Goal: Task Accomplishment & Management: Complete application form

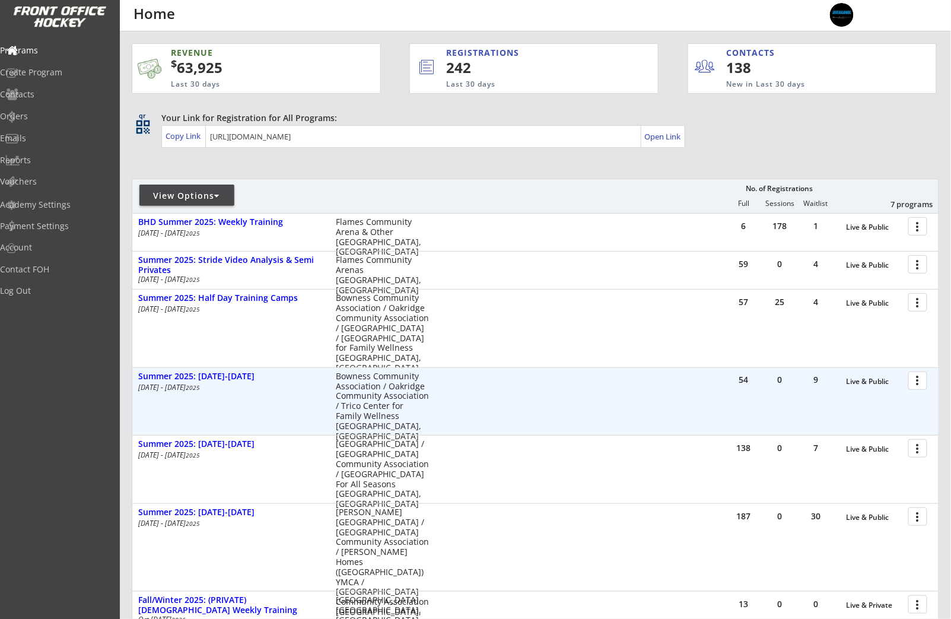
click at [921, 383] on div at bounding box center [919, 380] width 21 height 21
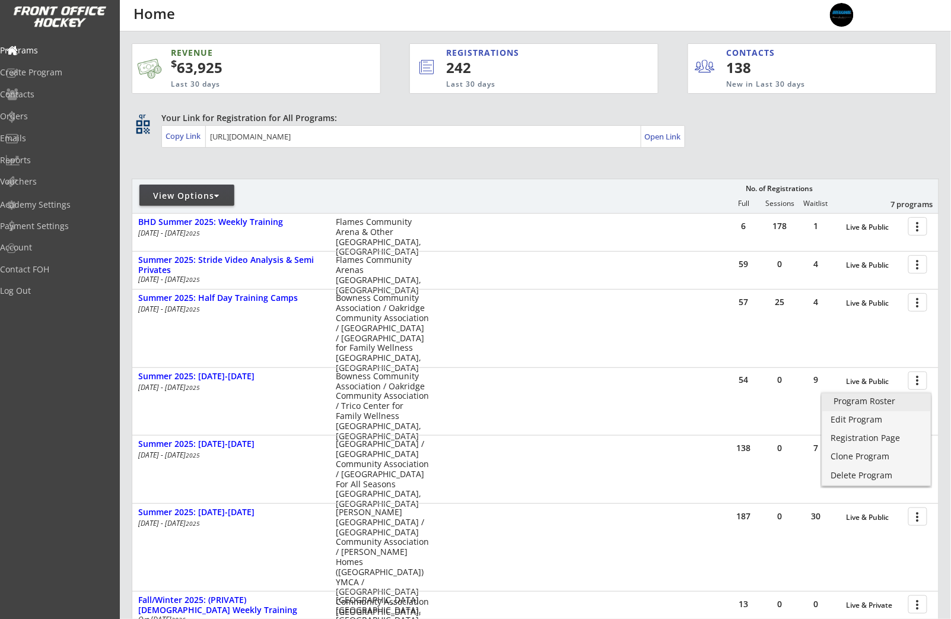
drag, startPoint x: 907, startPoint y: 401, endPoint x: 846, endPoint y: 402, distance: 61.1
click at [906, 401] on div "Program Roster" at bounding box center [876, 401] width 85 height 8
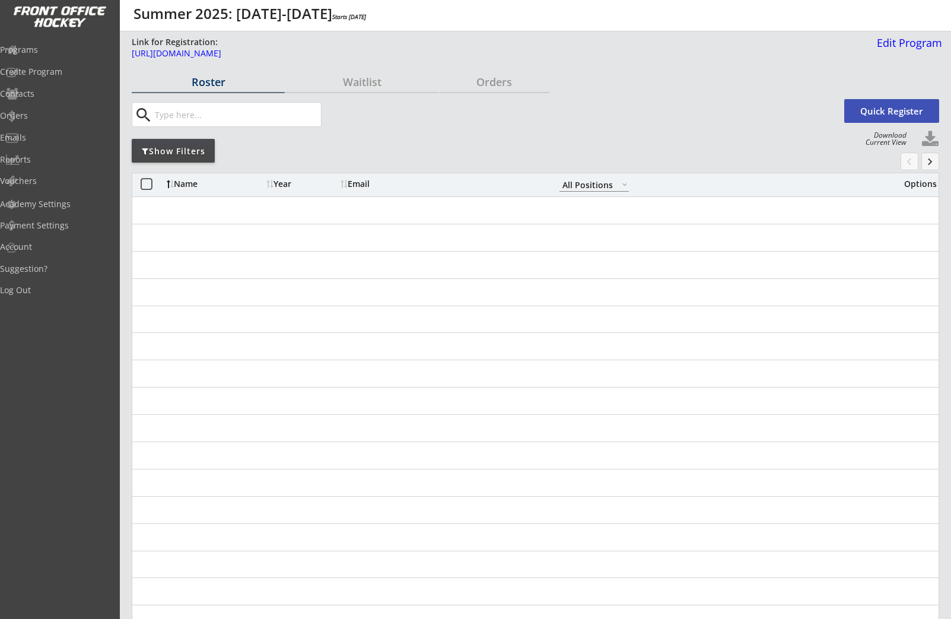
select select ""All Positions""
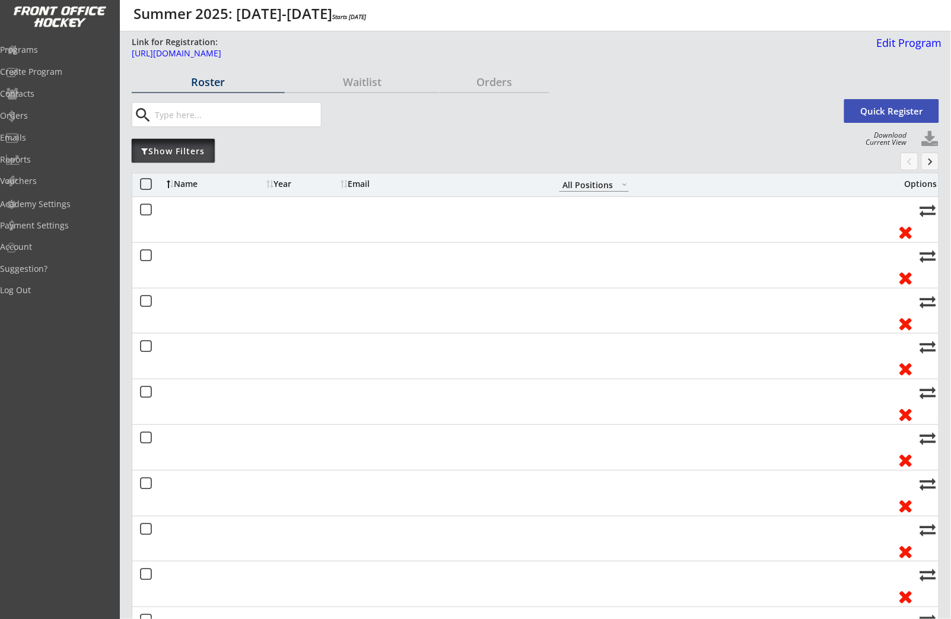
click at [186, 151] on div "Show Filters" at bounding box center [173, 151] width 83 height 12
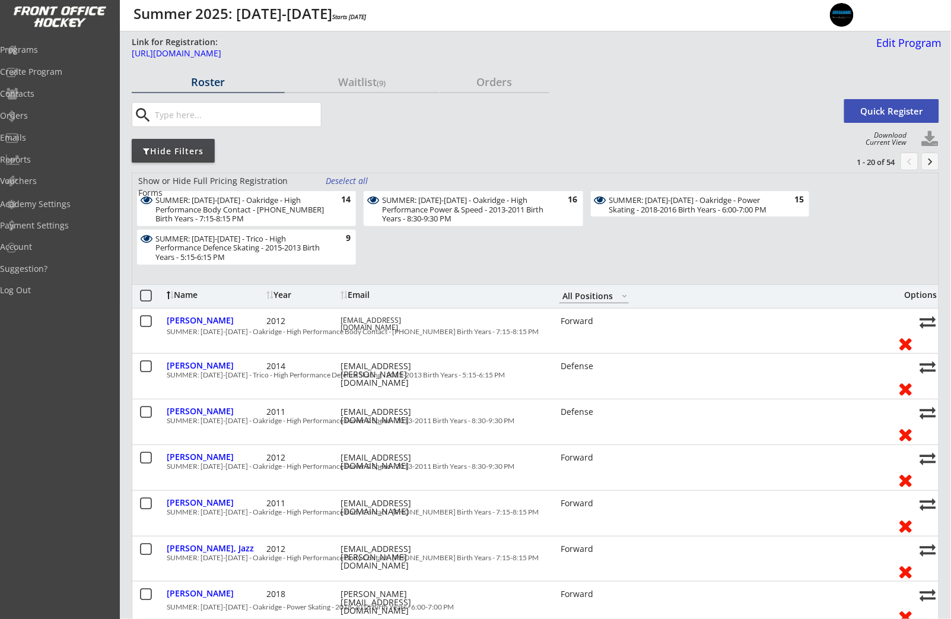
click at [336, 180] on div "Deselect all" at bounding box center [348, 181] width 44 height 12
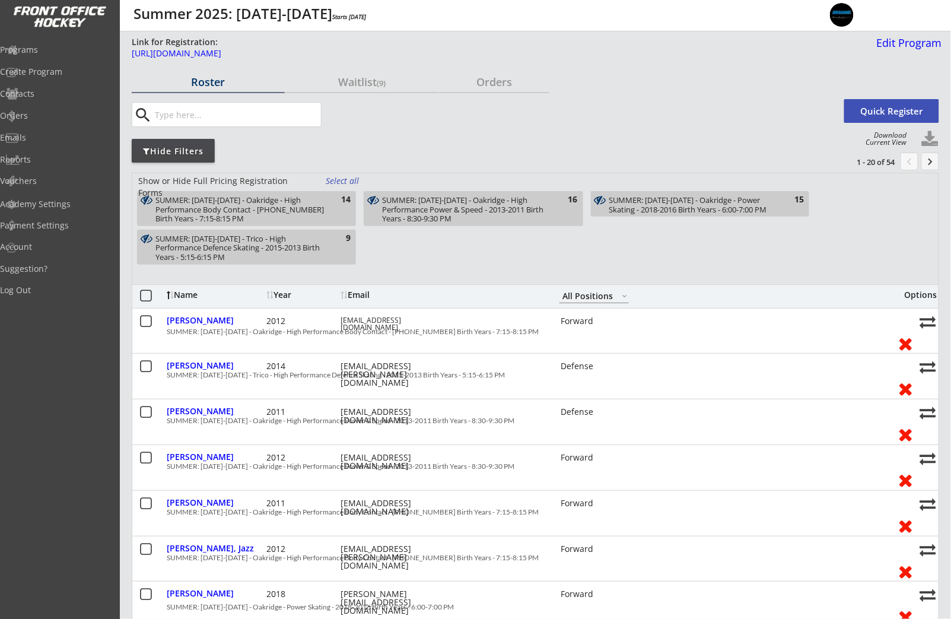
click at [329, 253] on div "SUMMER: [DATE]-[DATE] - Trico - High Performance Defence Skating - 2015-2013 Bi…" at bounding box center [246, 247] width 219 height 35
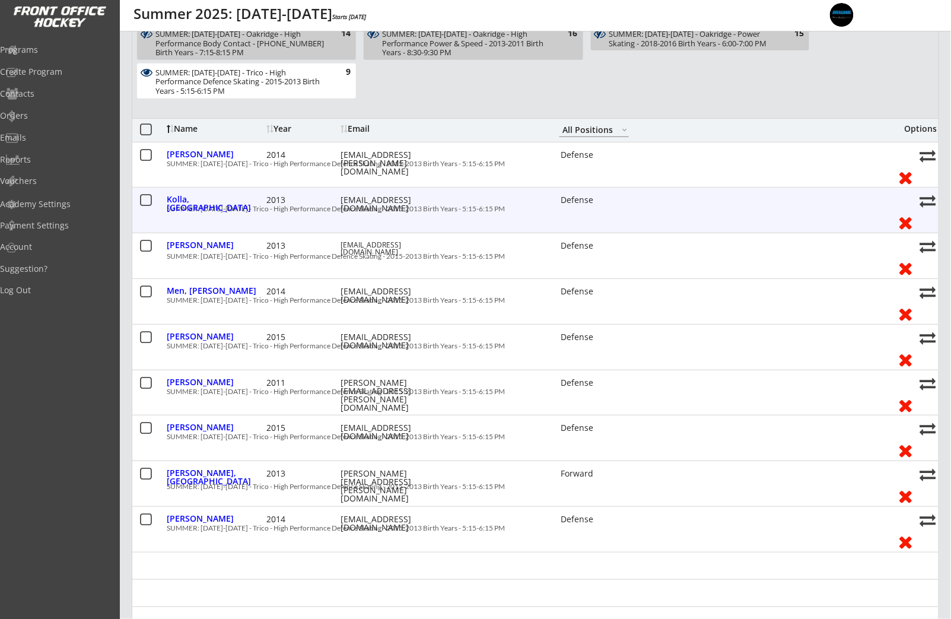
scroll to position [177, 0]
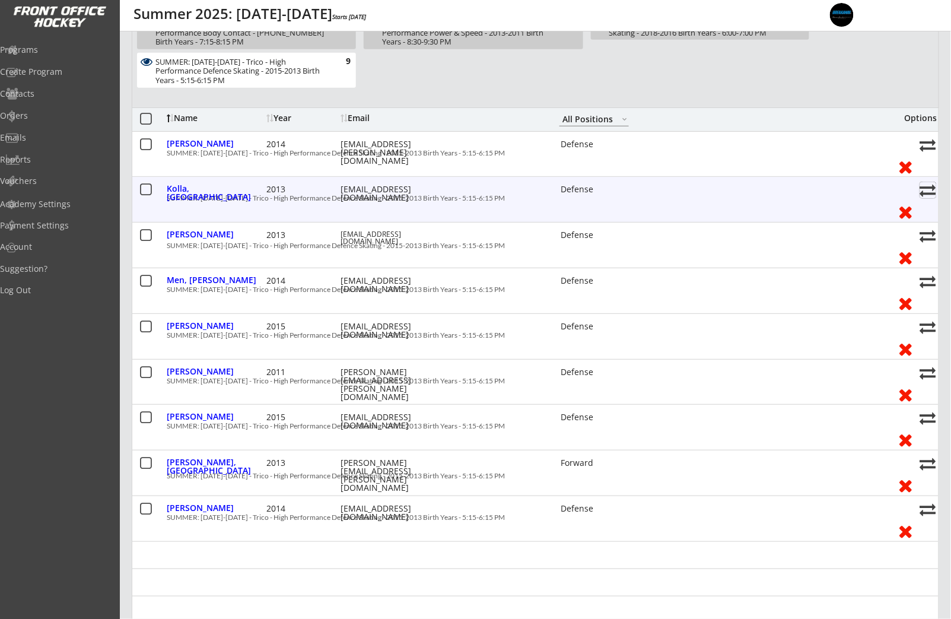
click at [929, 191] on button at bounding box center [928, 190] width 16 height 16
select select ""1348695171700984260__LOOKUP__1741542824113x330584377353306100""
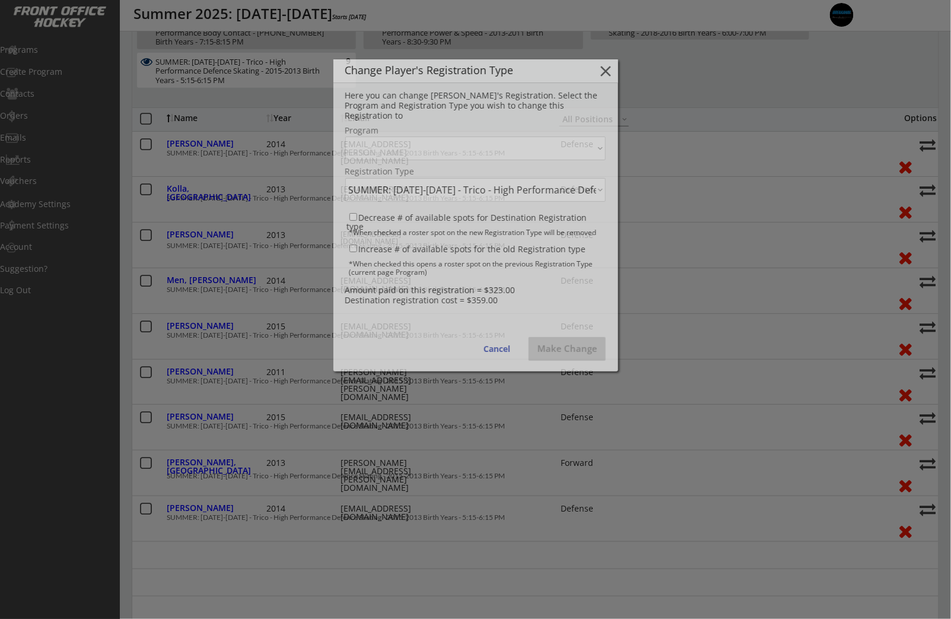
select select ""1348695171700984260__LOOKUP__1741538965809x997219648835420200""
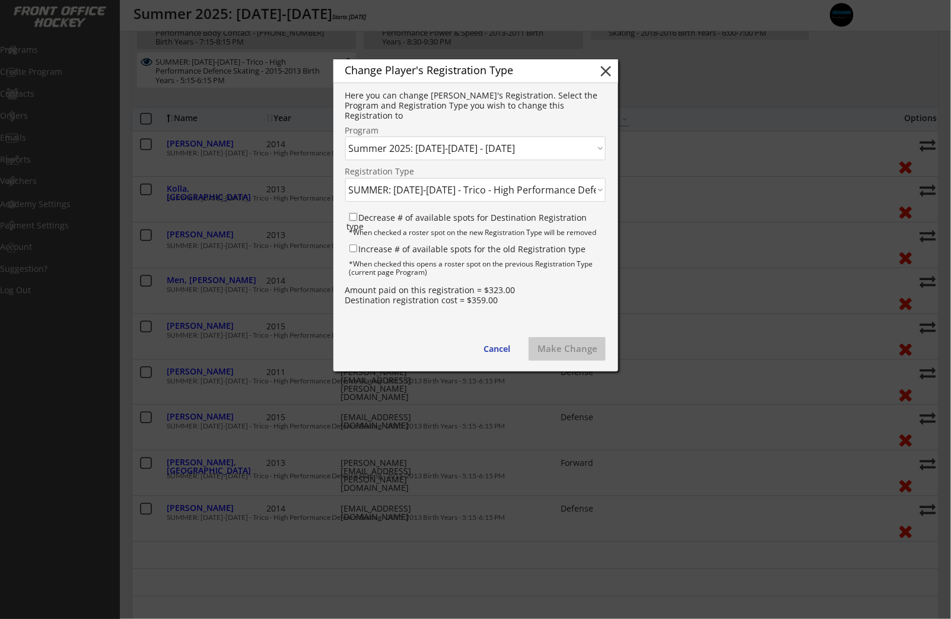
click at [355, 218] on input "Decrease # of available spots for Destination Registration type" at bounding box center [353, 217] width 8 height 8
checkbox input "true"
click at [354, 249] on input "Increase # of available spots for the old Registration type" at bounding box center [353, 248] width 8 height 8
checkbox input "true"
click at [422, 190] on select "Click here... SUMMER: Aug 11-15 - Oakridge - Power Skating - 2018-2016 Birth Ye…" at bounding box center [475, 190] width 260 height 24
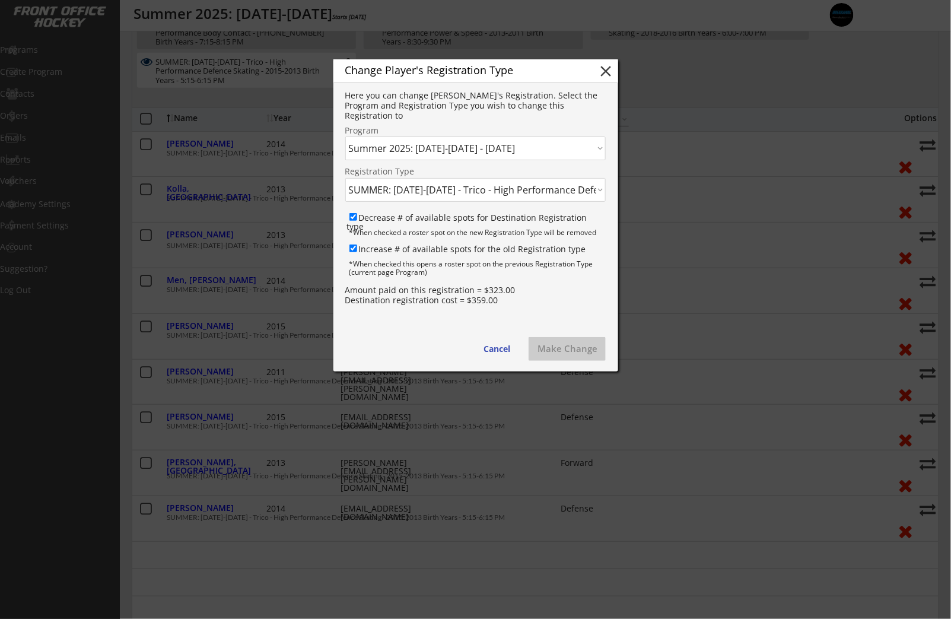
select select ""1348695171700984260__LOOKUP__1741542726851x556599543416750100""
click at [563, 351] on button "Make Change" at bounding box center [566, 349] width 77 height 24
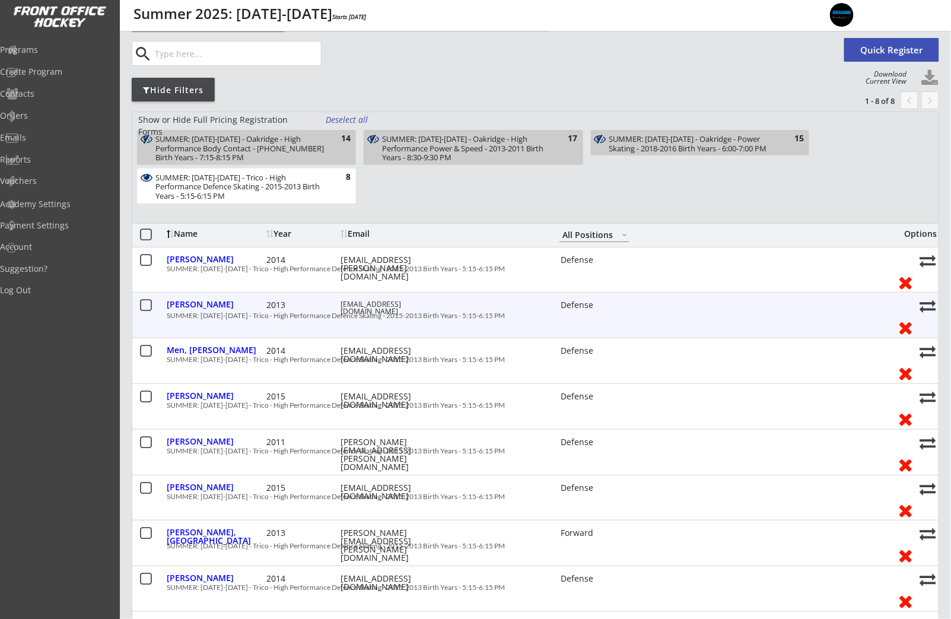
scroll to position [0, 0]
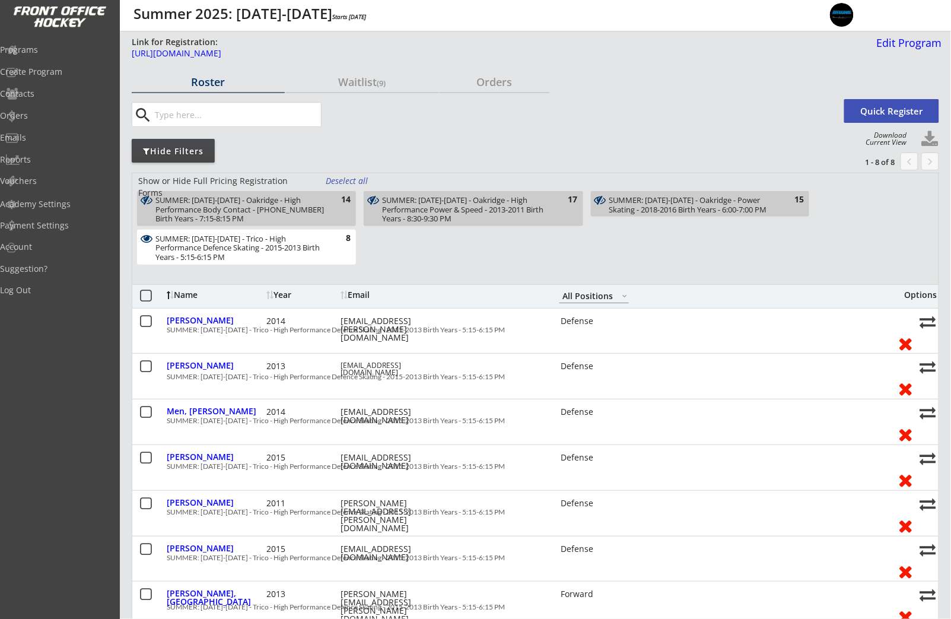
click at [332, 249] on div "SUMMER: Aug 11-15 - Trico - High Performance Defence Skating - 2015-2013 Birth …" at bounding box center [246, 247] width 219 height 35
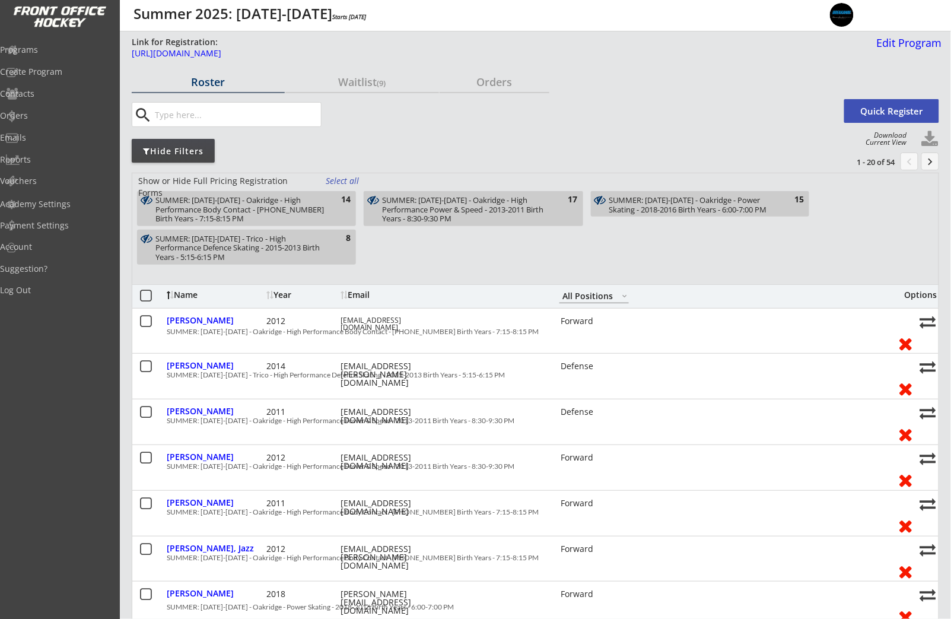
drag, startPoint x: 451, startPoint y: 200, endPoint x: 421, endPoint y: 224, distance: 38.0
click at [451, 200] on div "SUMMER: Aug 11-15 - Oakridge - High Performance Power & Speed - 2013-2011 Birth…" at bounding box center [466, 210] width 168 height 28
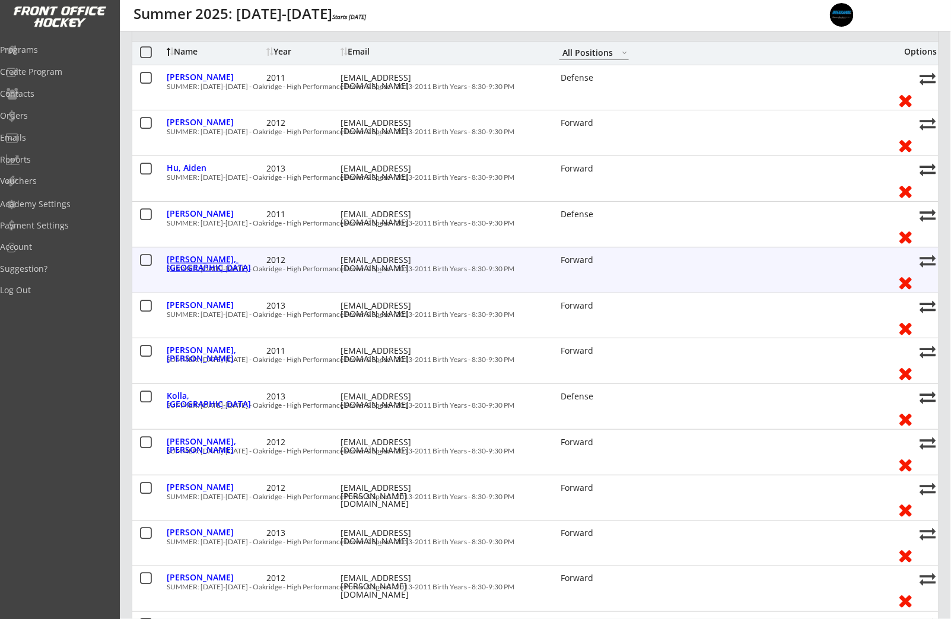
scroll to position [246, 0]
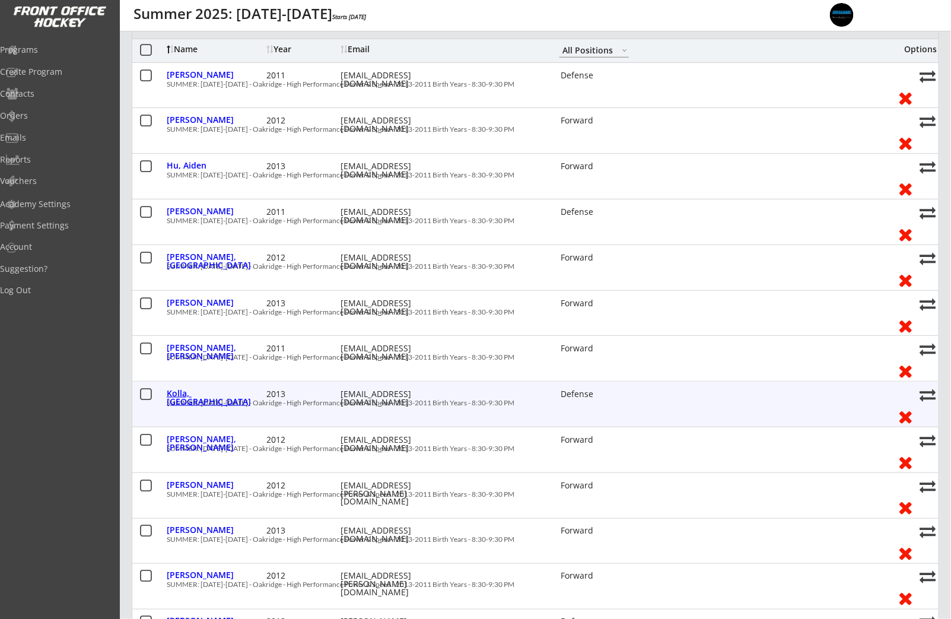
click at [209, 391] on div "Kolla, Lincoln" at bounding box center [215, 397] width 97 height 17
select select ""Defense""
select select ""Adult S""
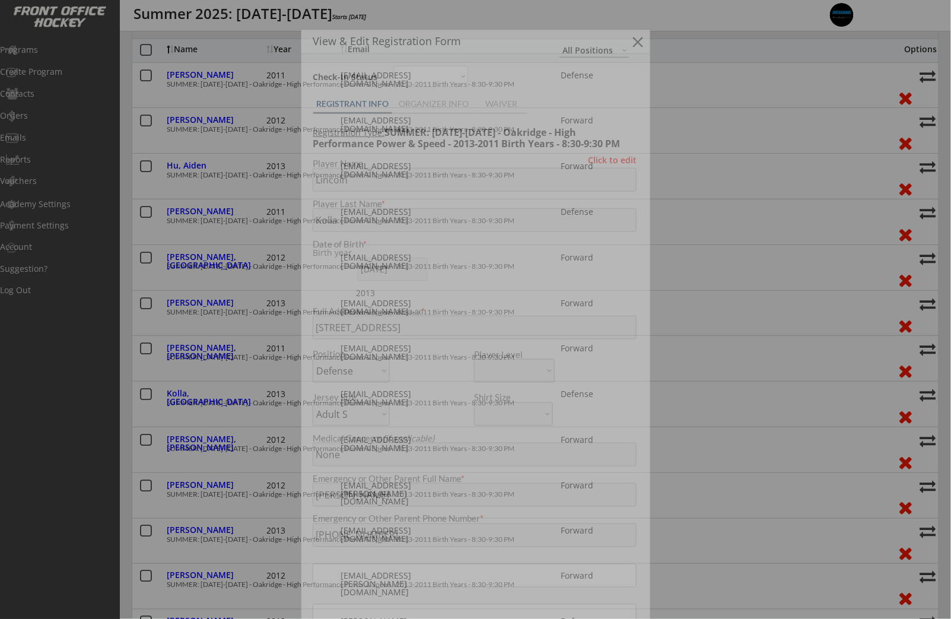
type input "[DEMOGRAPHIC_DATA]"
type input "Trails West Hockey Association"
type input "U13"
type input "B"
select select ""Trails West Hockey Association ""
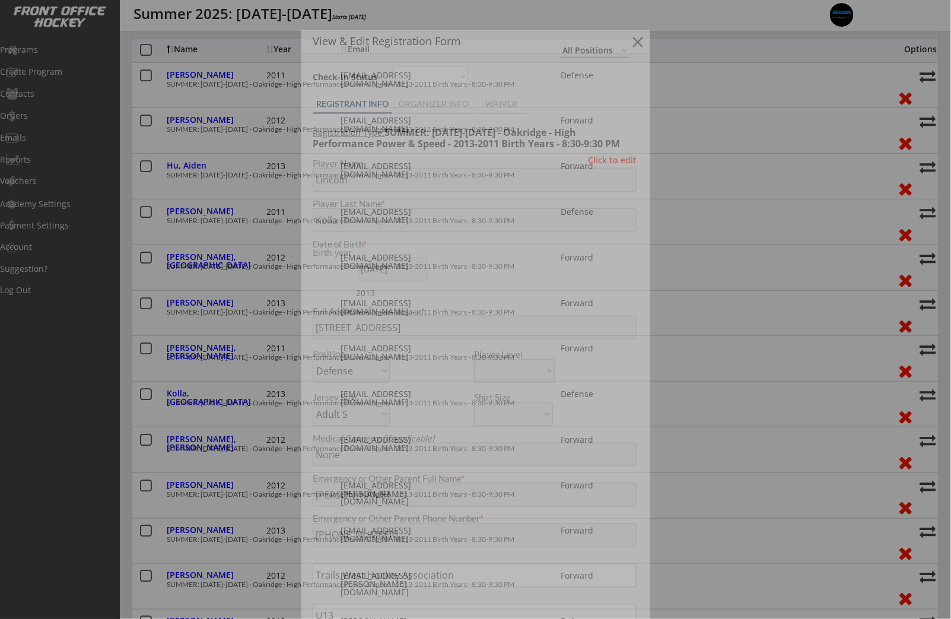
select select ""U13""
select select ""B""
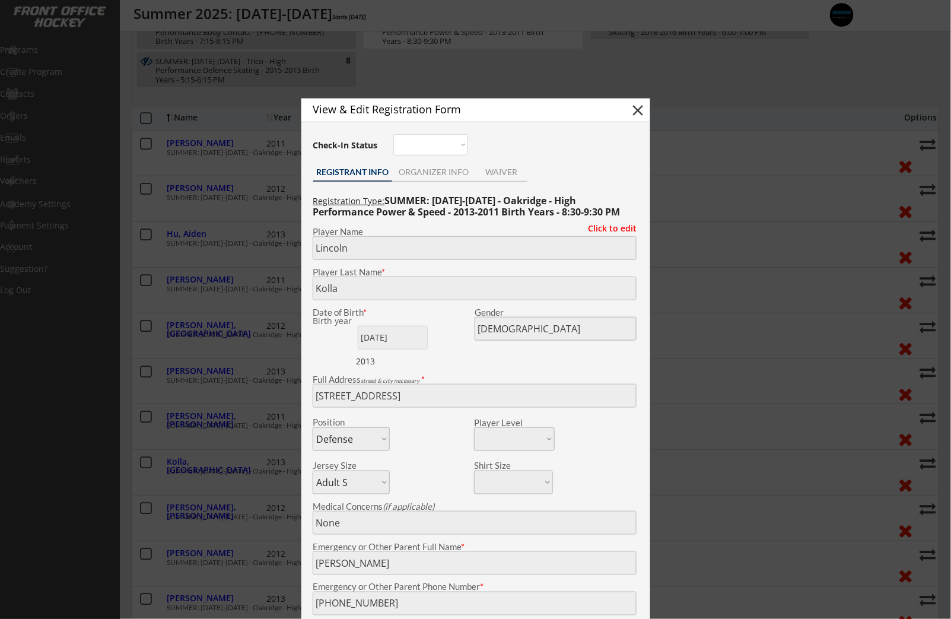
scroll to position [177, 0]
click at [638, 113] on button "close" at bounding box center [638, 111] width 18 height 18
select select ""PLACEHOLDER_1427118222253""
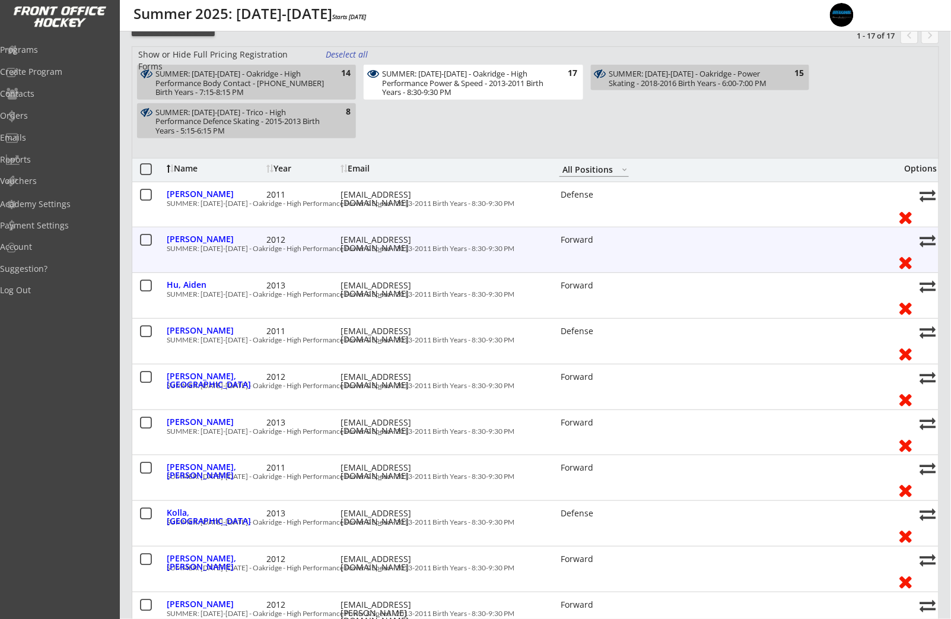
scroll to position [0, 0]
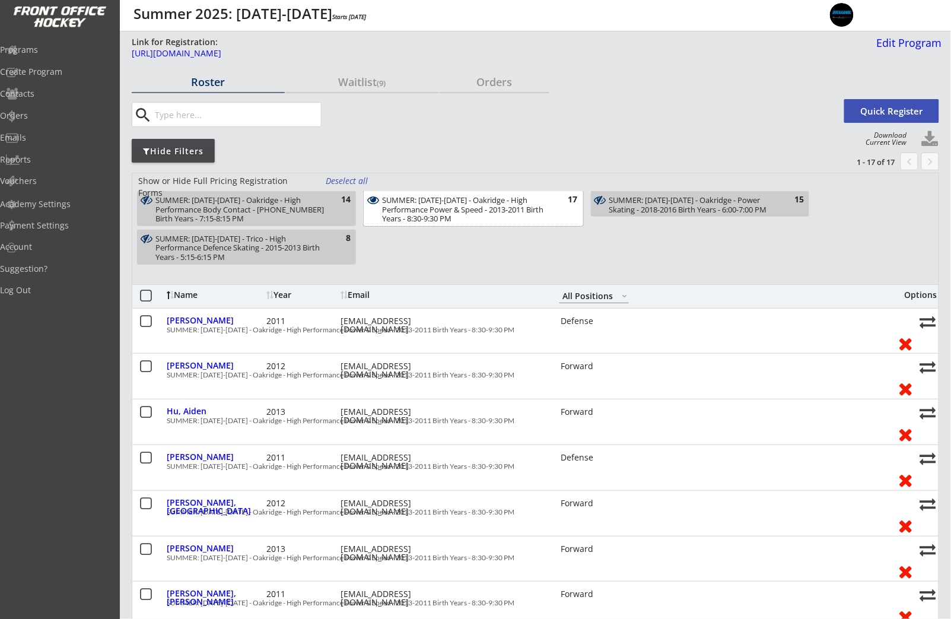
click at [458, 206] on div "SUMMER: [DATE]-[DATE] - Oakridge - High Performance Power & Speed - 2013-2011 B…" at bounding box center [466, 210] width 168 height 28
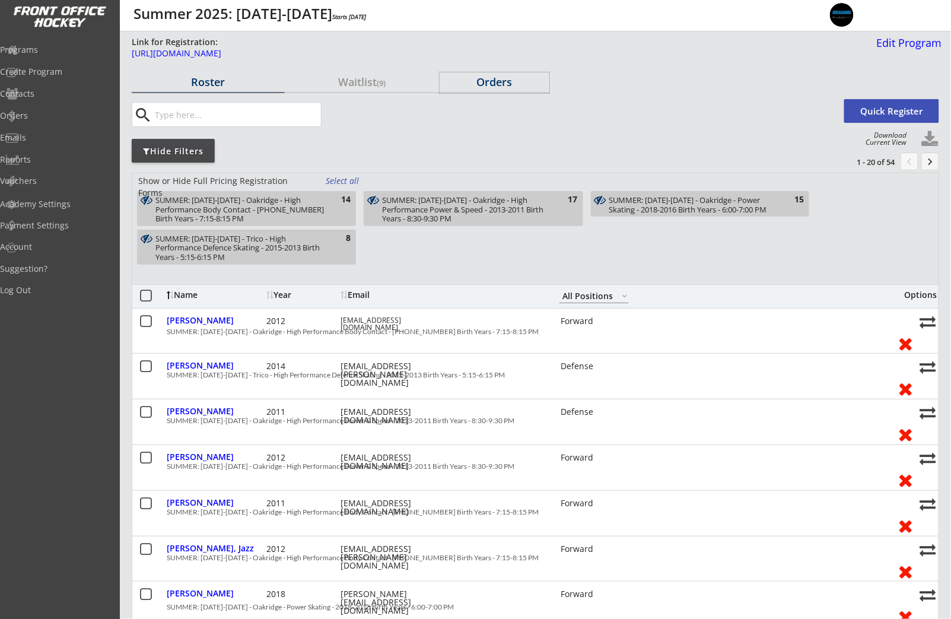
click at [468, 82] on div "Orders" at bounding box center [495, 82] width 110 height 11
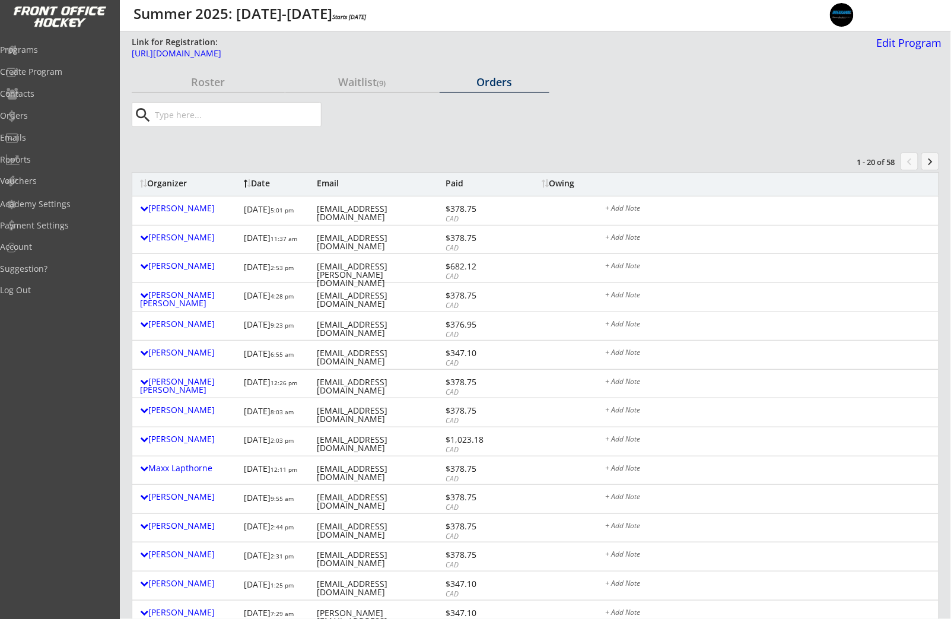
click at [935, 163] on button "keyboard_arrow_right" at bounding box center [930, 161] width 18 height 18
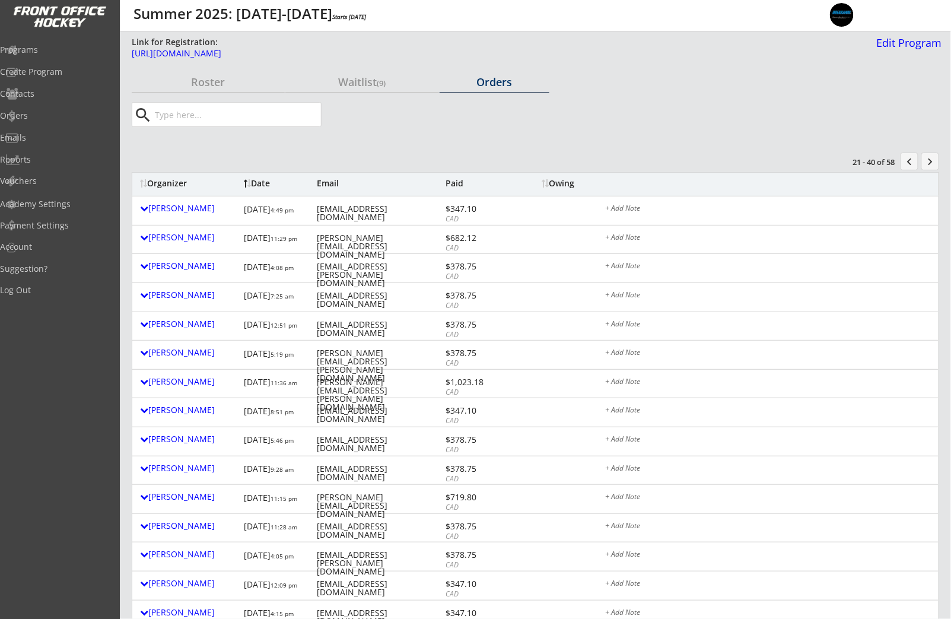
click at [929, 163] on button "keyboard_arrow_right" at bounding box center [930, 161] width 18 height 18
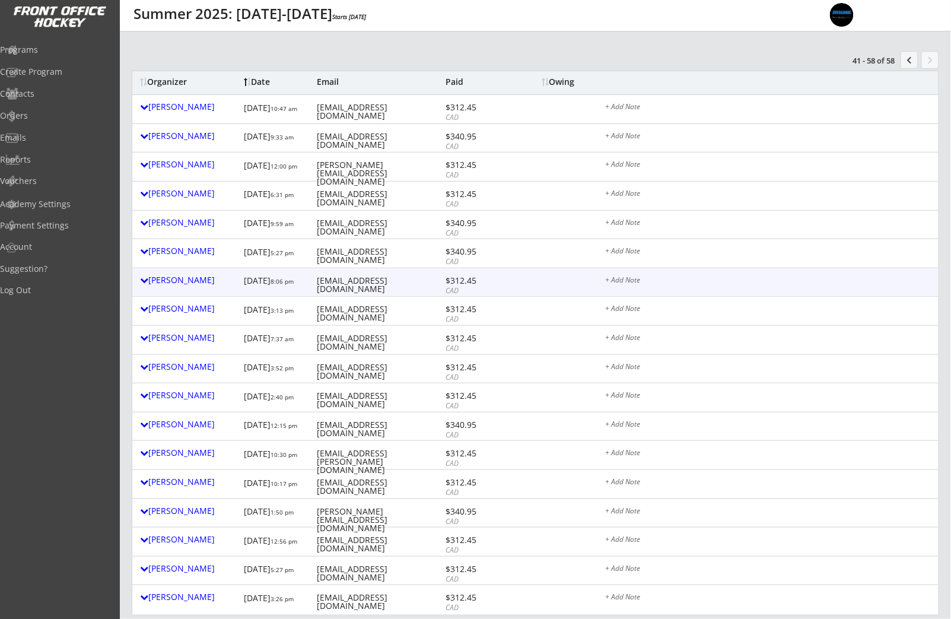
scroll to position [106, 0]
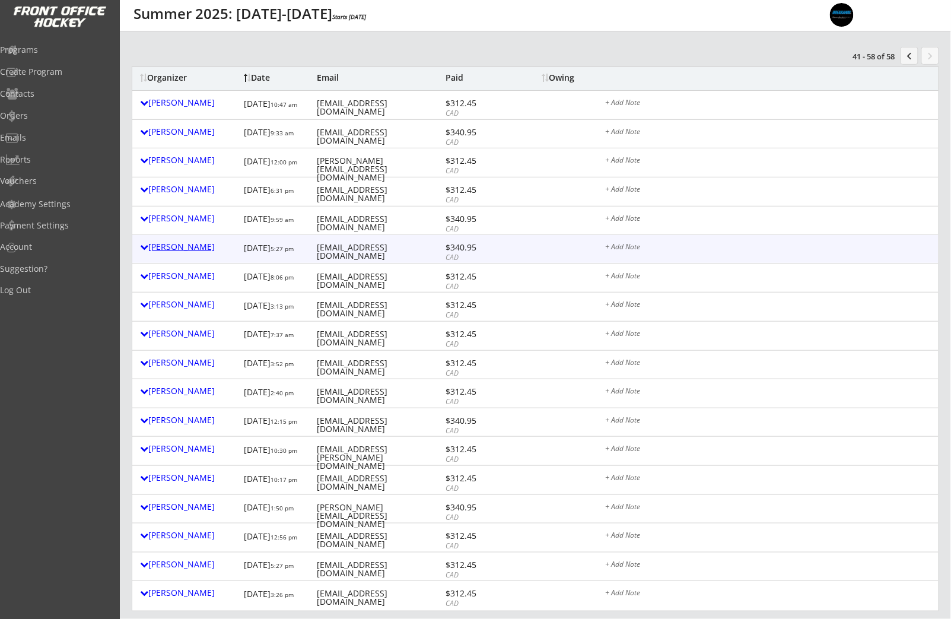
click at [179, 248] on div "Pamela Kolla" at bounding box center [189, 247] width 98 height 8
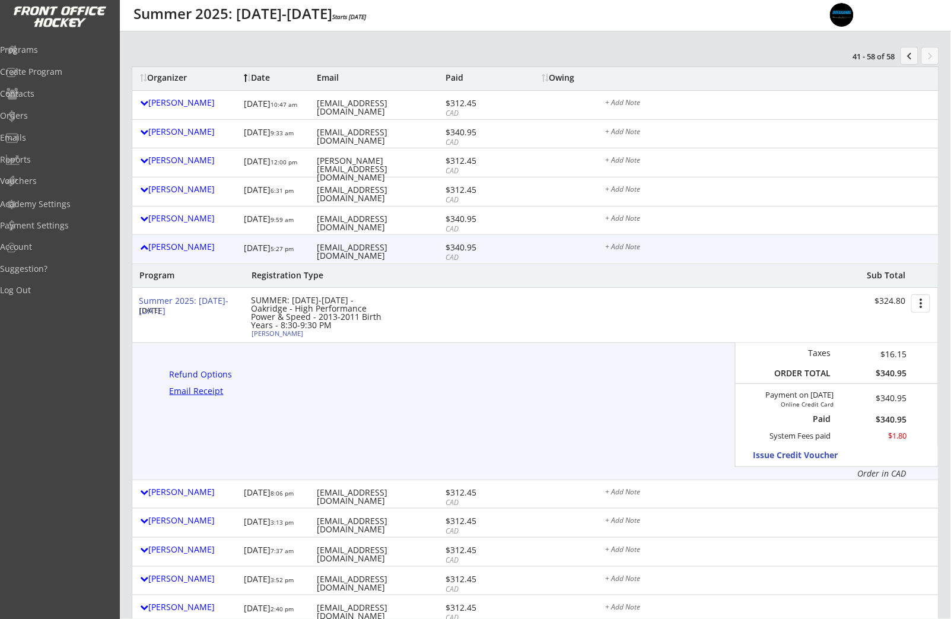
click at [208, 391] on div "Email Receipt" at bounding box center [200, 391] width 60 height 8
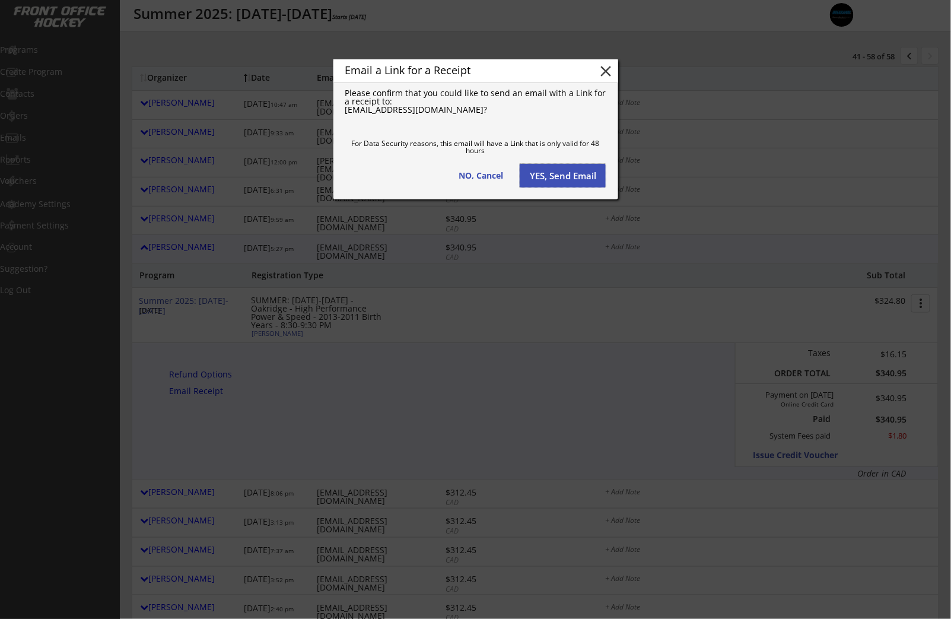
click at [549, 179] on button "YES, Send Email" at bounding box center [563, 176] width 86 height 24
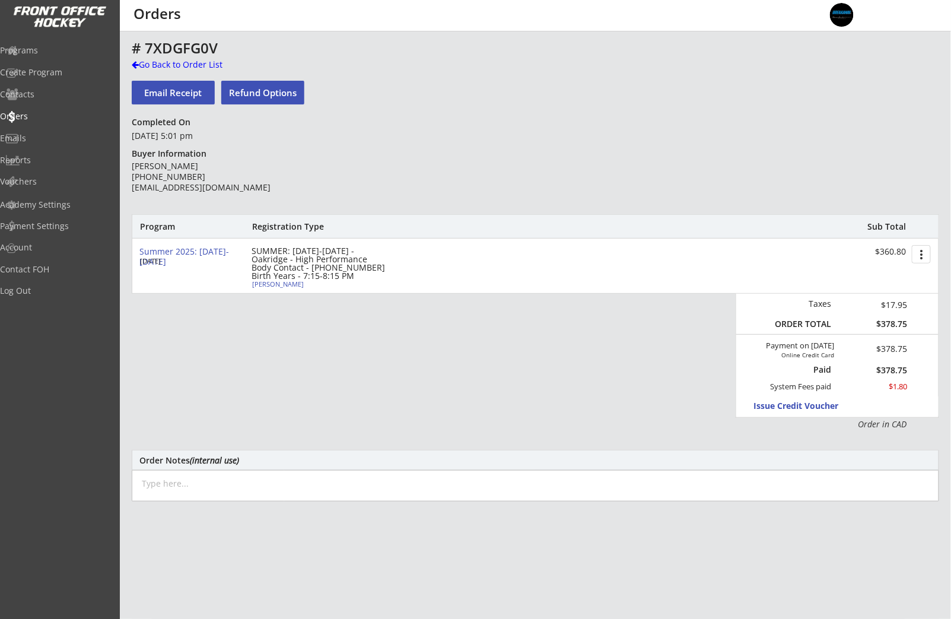
scroll to position [1, 0]
click at [183, 65] on div "Go Back to Order List" at bounding box center [193, 65] width 122 height 12
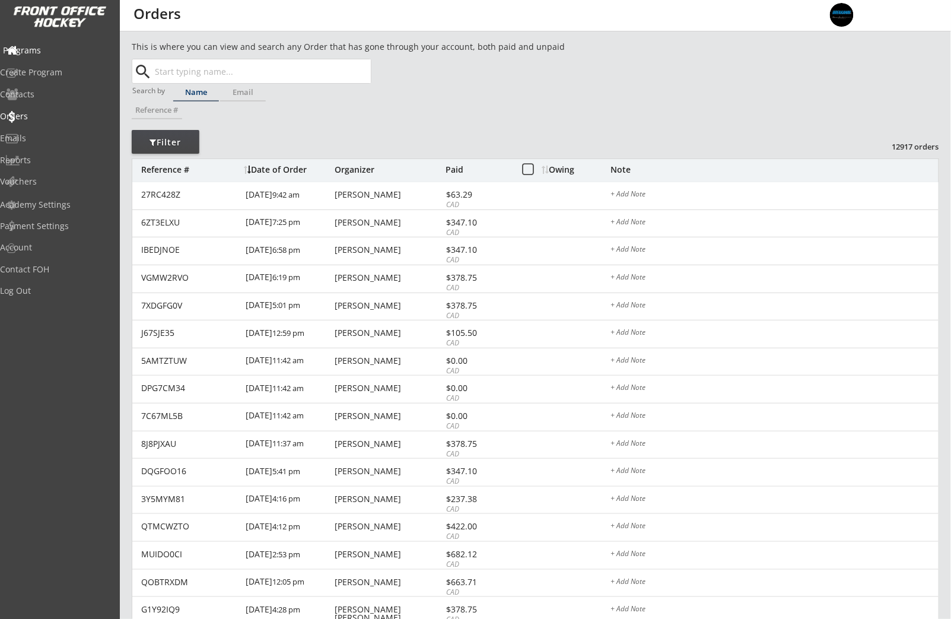
click at [69, 53] on div "Programs" at bounding box center [56, 50] width 107 height 8
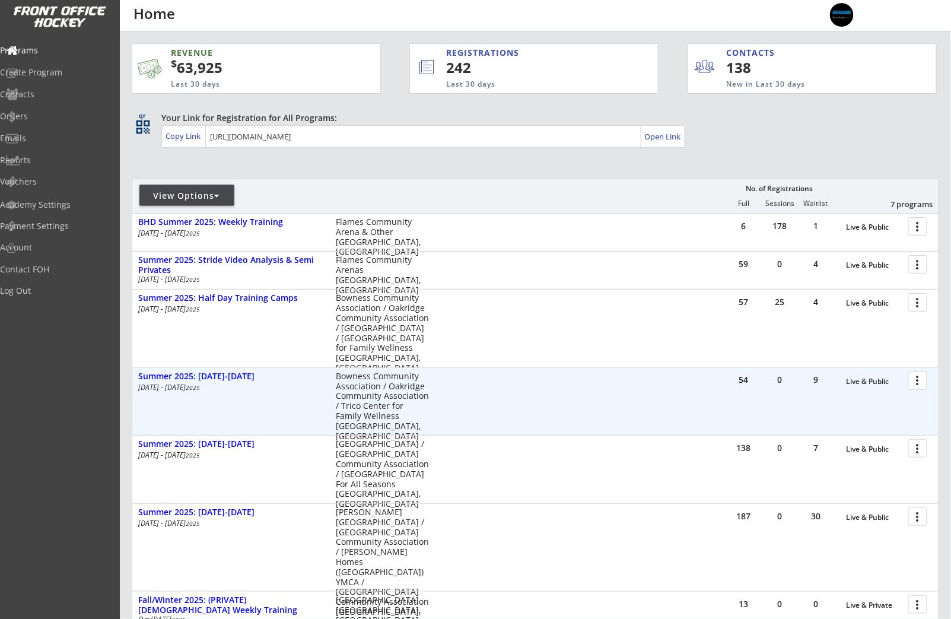
click at [915, 380] on div at bounding box center [919, 380] width 21 height 21
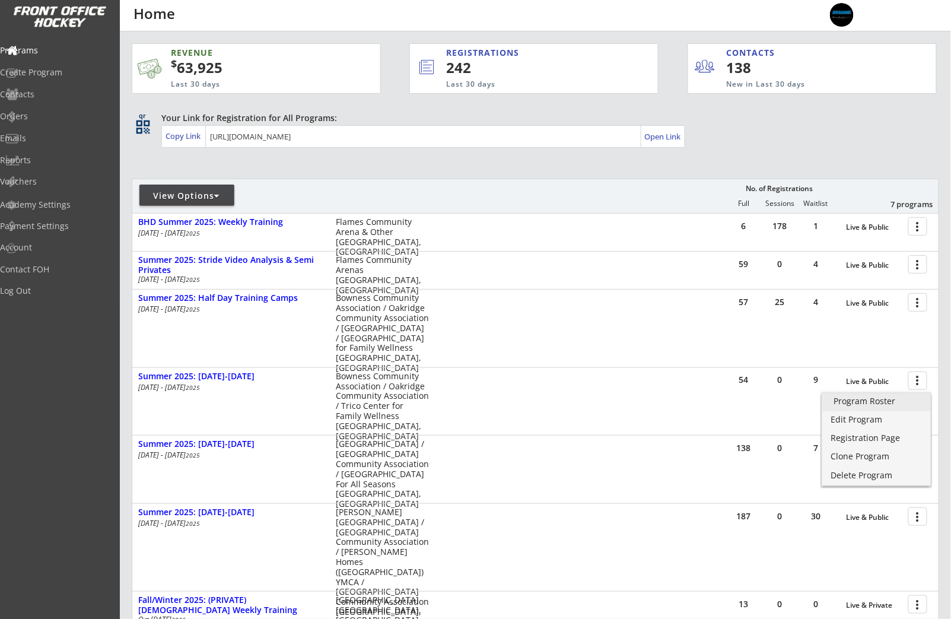
click at [889, 401] on div "Program Roster" at bounding box center [876, 401] width 85 height 8
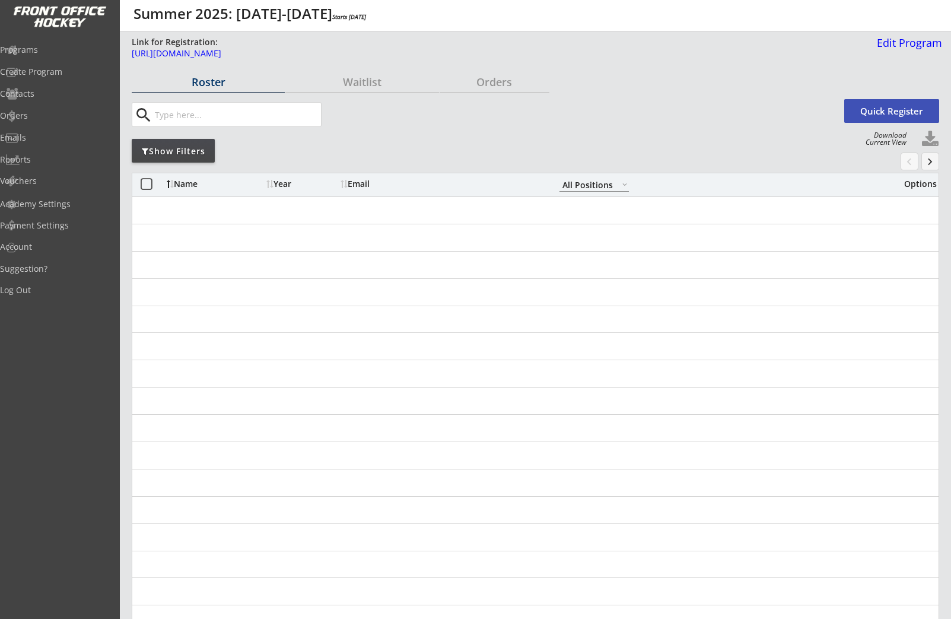
select select ""All Positions""
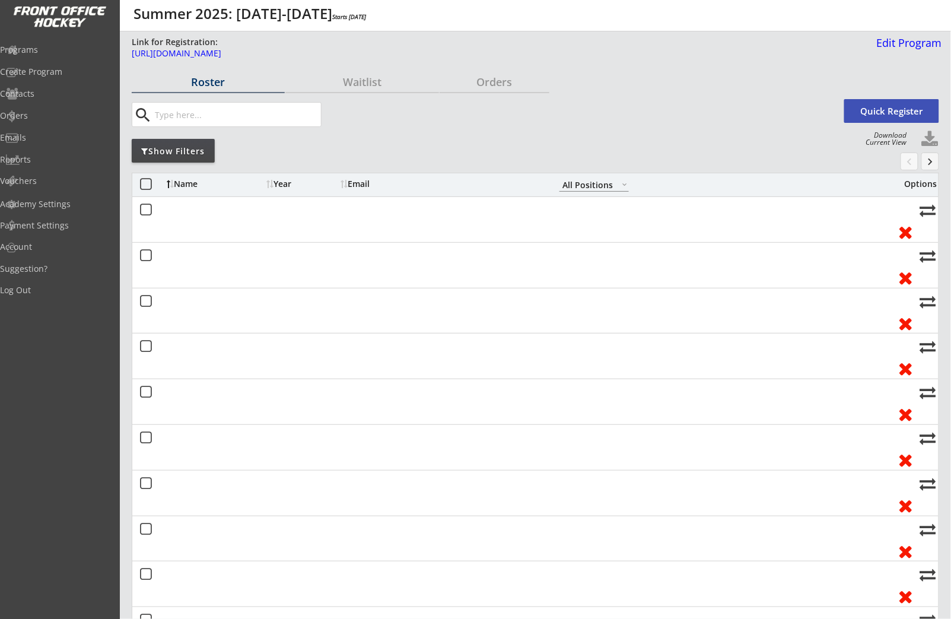
click at [174, 142] on div "Show Filters" at bounding box center [173, 151] width 83 height 24
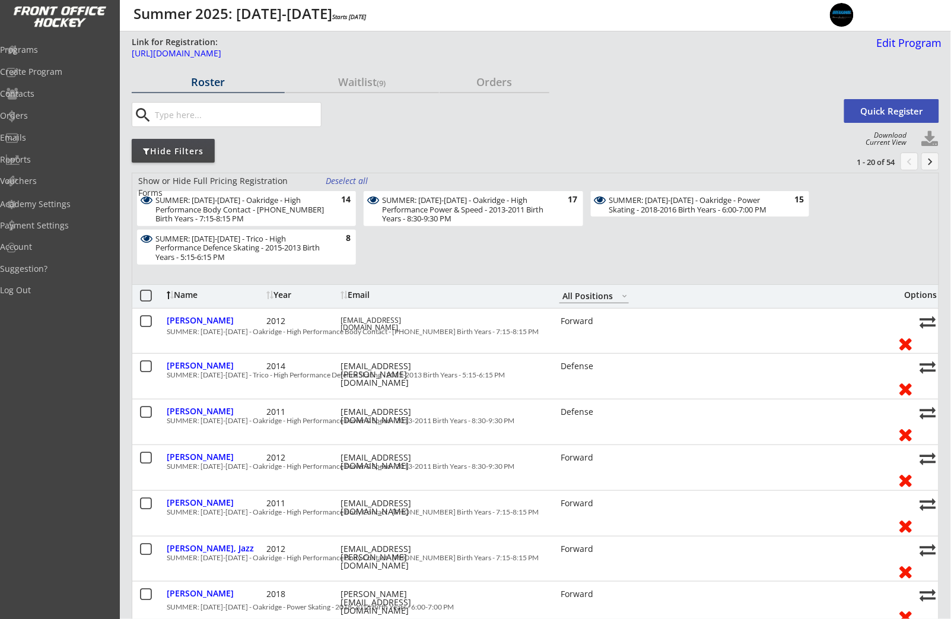
click at [289, 215] on div "SUMMER: [DATE]-[DATE] - Oakridge - High Performance Body Contact - [PHONE_NUMBE…" at bounding box center [239, 210] width 168 height 28
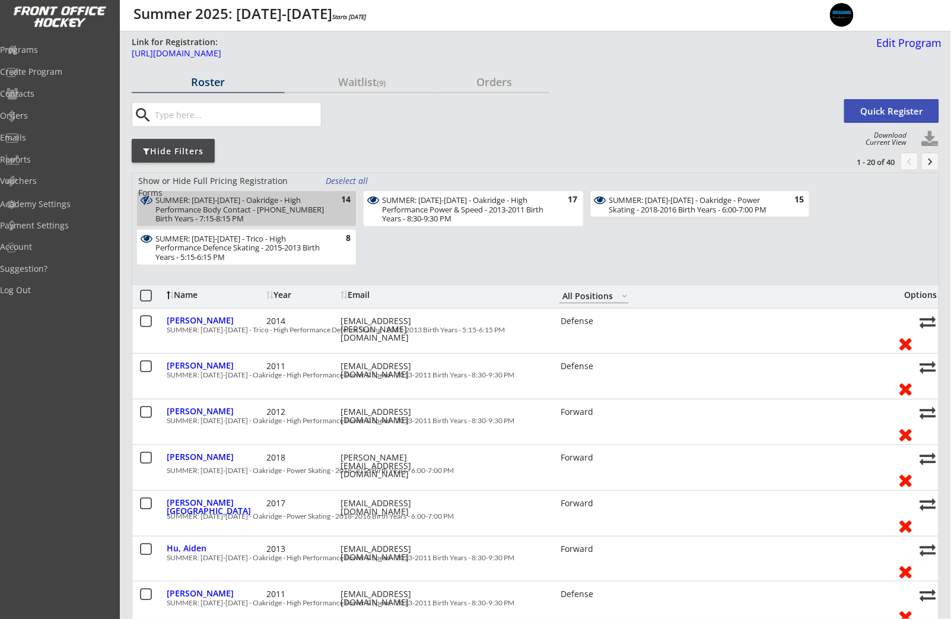
click at [293, 238] on div "SUMMER: [DATE]-[DATE] - Trico - High Performance Defence Skating - 2015-2013 Bi…" at bounding box center [239, 248] width 168 height 28
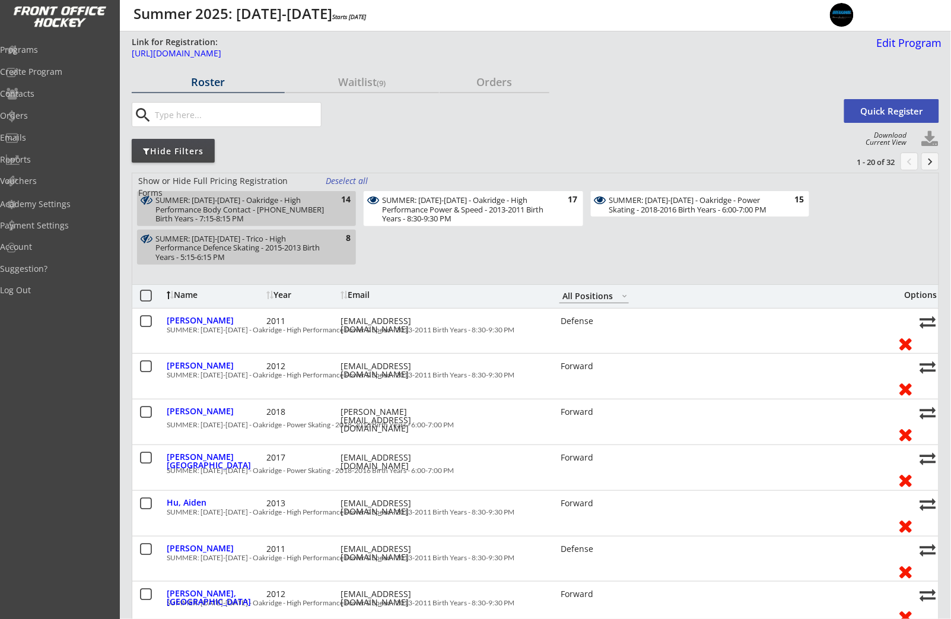
click at [497, 216] on div "SUMMER: [DATE]-[DATE] - Oakridge - High Performance Power & Speed - 2013-2011 B…" at bounding box center [466, 210] width 168 height 28
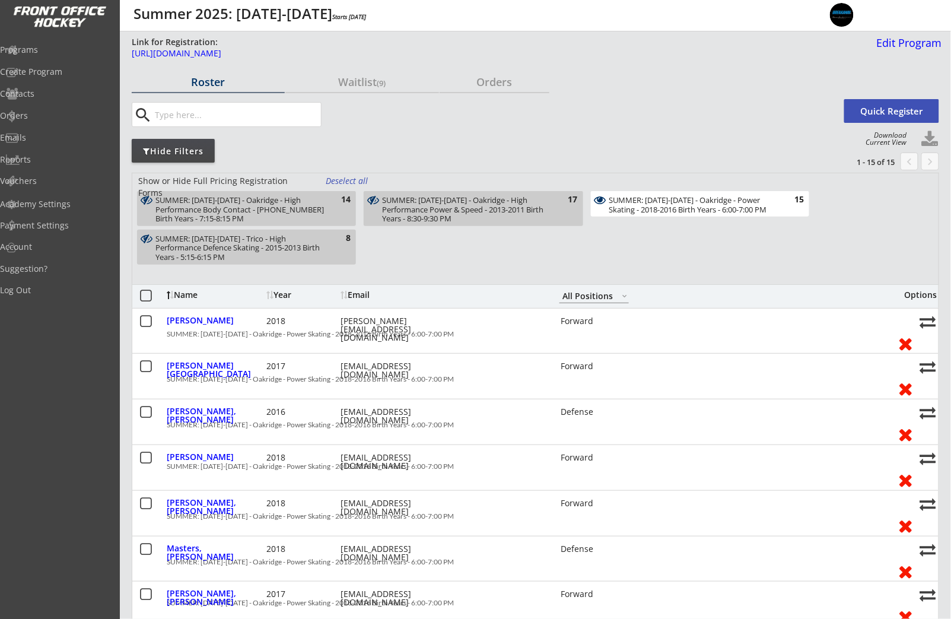
click at [669, 211] on div "SUMMER: [DATE]-[DATE] - Oakridge - Power Skating - 2018-2016 Birth Years - 6:00…" at bounding box center [693, 205] width 168 height 18
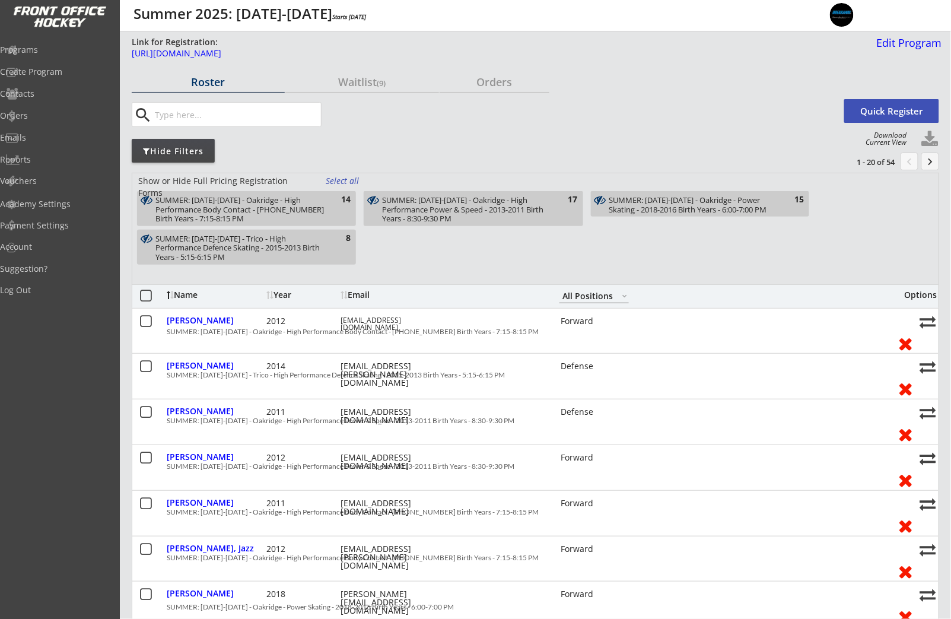
click at [565, 215] on div "SUMMER: [DATE]-[DATE] - Oakridge - High Performance Power & Speed - 2013-2011 B…" at bounding box center [473, 208] width 219 height 35
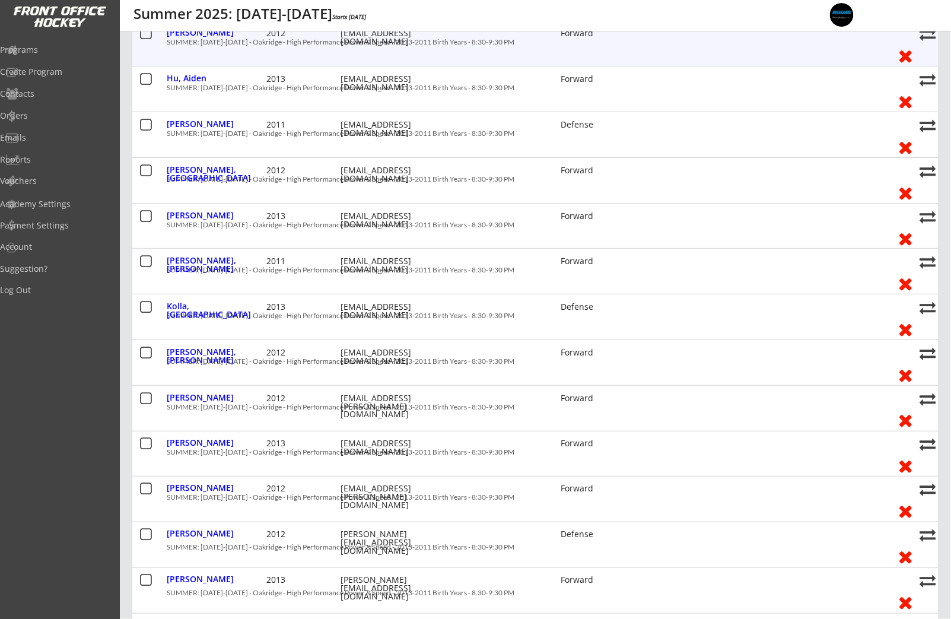
scroll to position [405, 0]
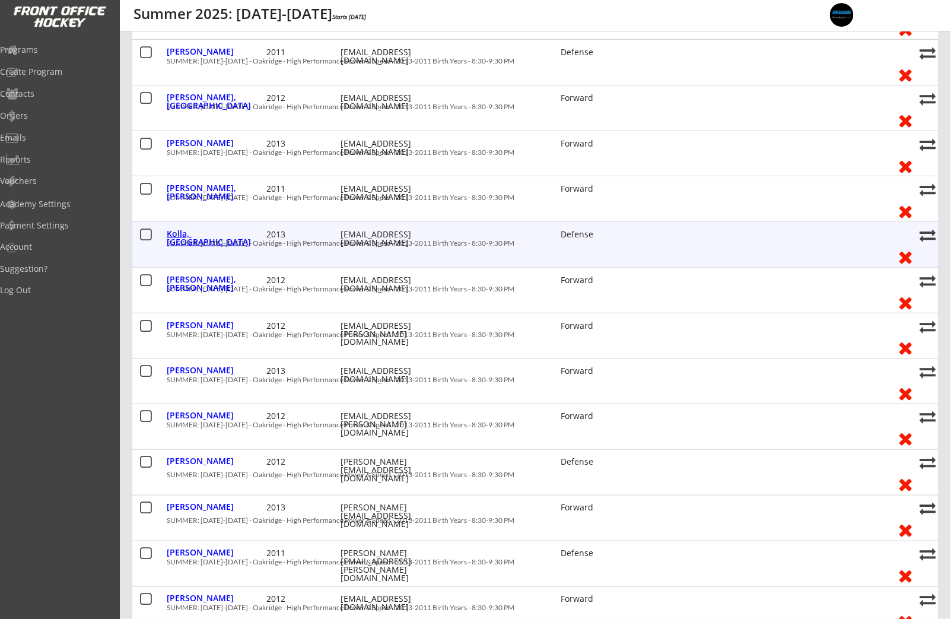
click at [203, 237] on div "Kolla, Lincoln" at bounding box center [215, 238] width 97 height 17
select select ""Defense""
select select ""Adult S""
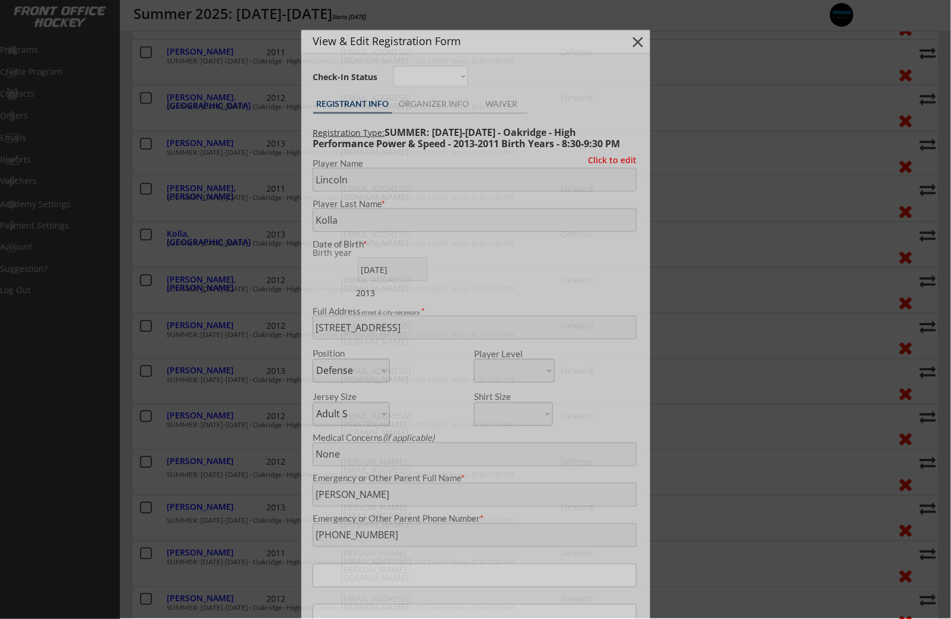
type input "Male"
type input "Trails West Hockey Association"
type input "U13"
type input "B"
select select ""Trails West Hockey Association ""
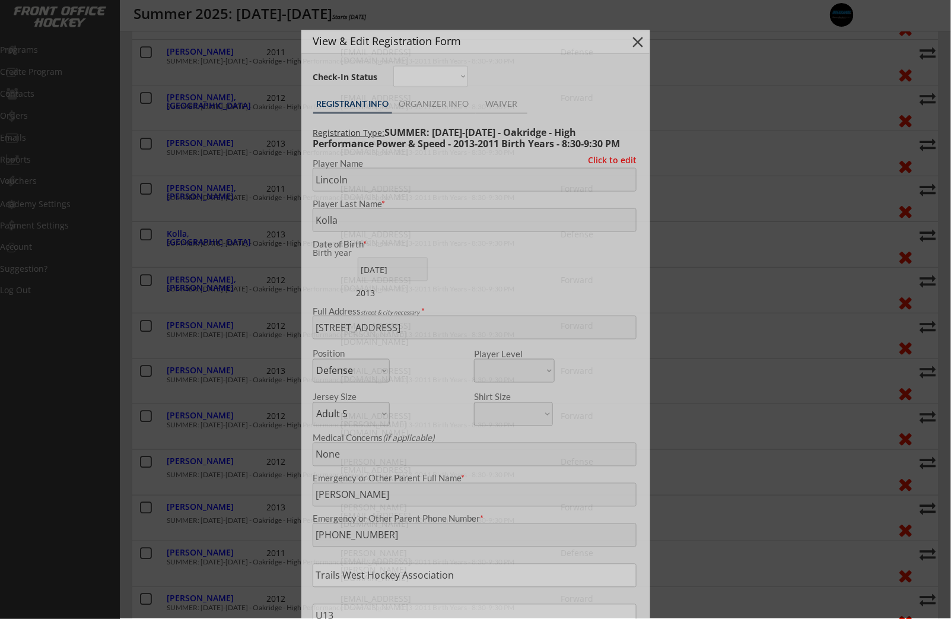
select select ""U13""
select select ""B""
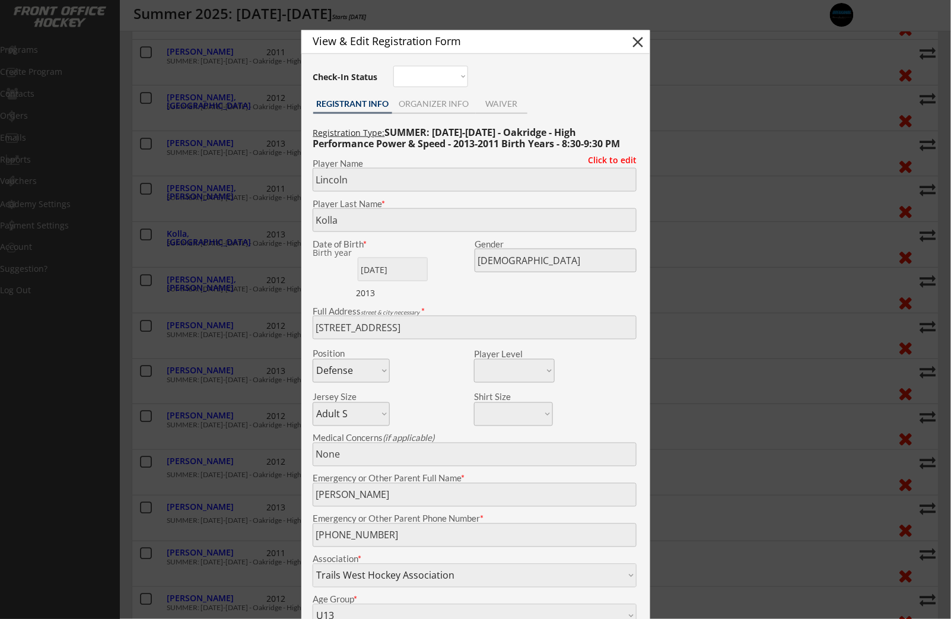
click at [305, 534] on div "View & Edit Registration Form close Check-In Status Not here Present REGISTRANT…" at bounding box center [475, 389] width 349 height 719
click at [642, 46] on button "close" at bounding box center [638, 42] width 18 height 18
select select ""PLACEHOLDER_1427118222253""
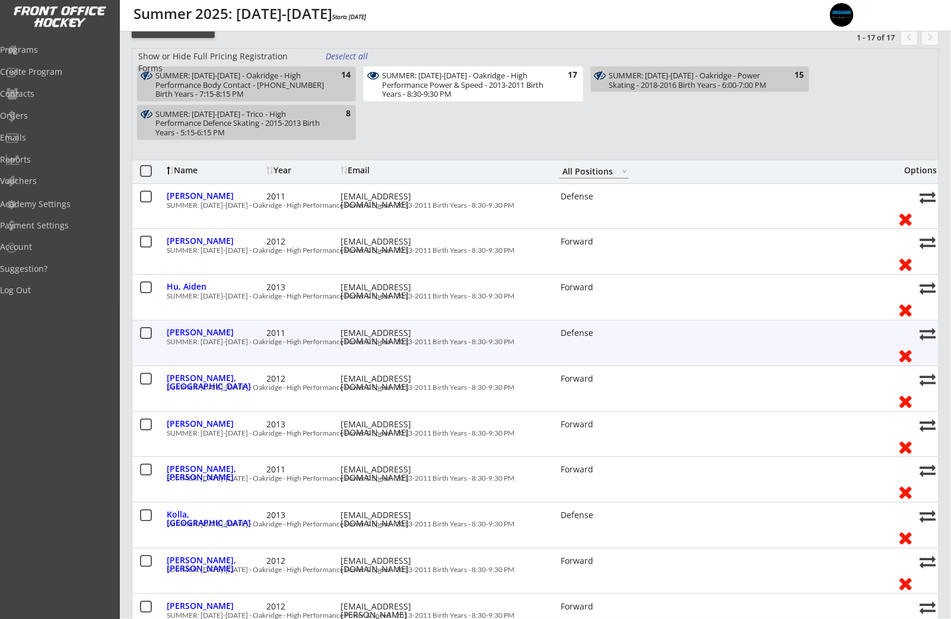
scroll to position [111, 0]
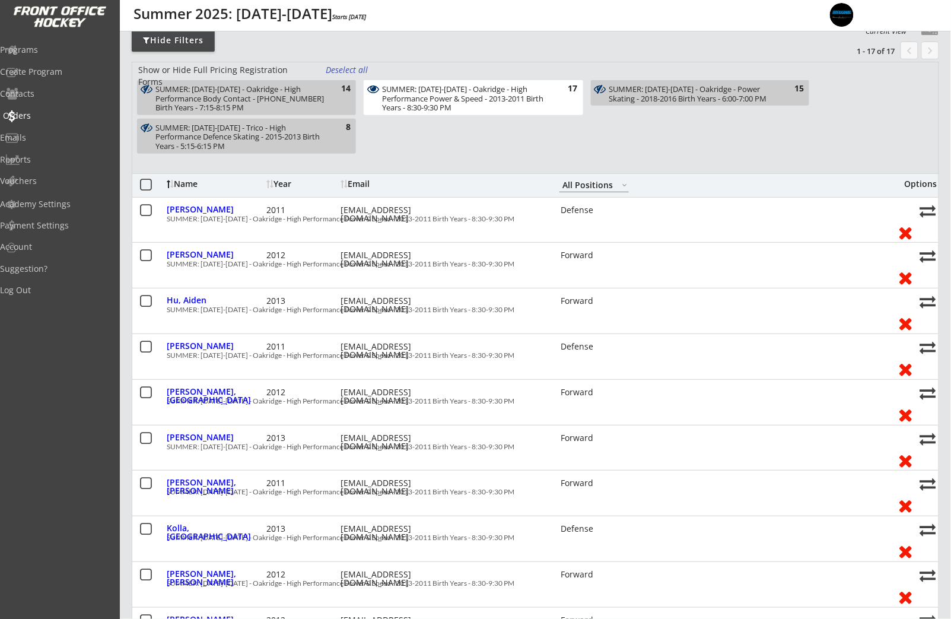
click at [46, 116] on div "Orders" at bounding box center [56, 116] width 107 height 8
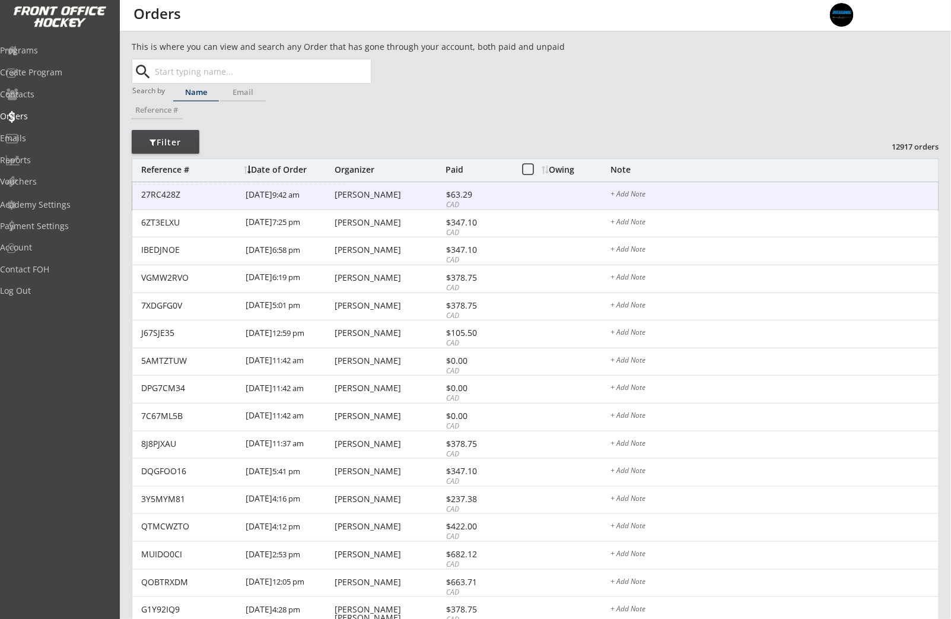
click at [370, 192] on div "Melissa O'neal" at bounding box center [389, 194] width 108 height 8
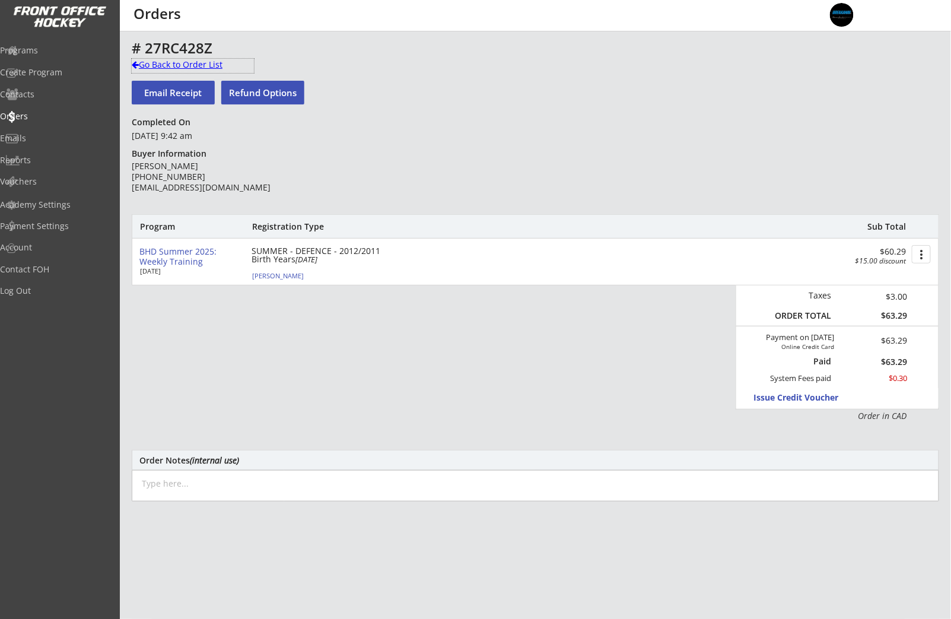
click at [171, 64] on div "Go Back to Order List" at bounding box center [193, 65] width 122 height 12
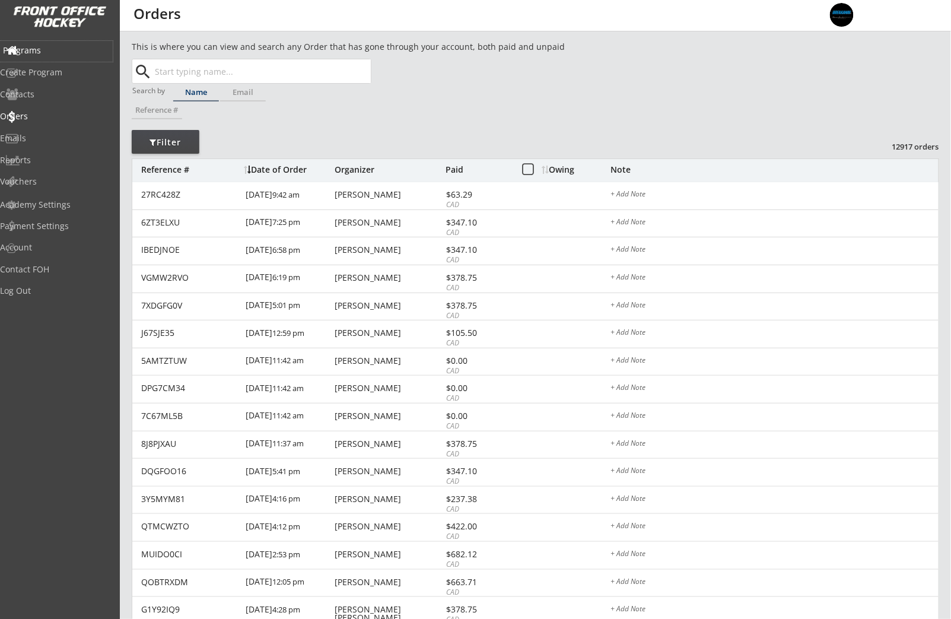
drag, startPoint x: 59, startPoint y: 48, endPoint x: 65, endPoint y: 51, distance: 7.2
click at [59, 48] on div "Programs" at bounding box center [56, 50] width 107 height 8
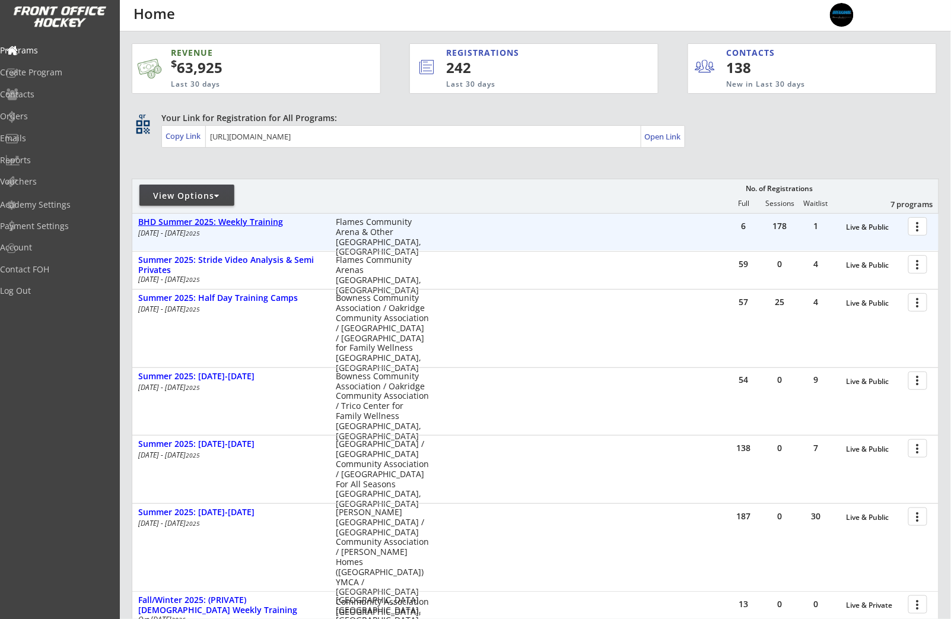
click at [264, 225] on div "BHD Summer 2025: Weekly Training" at bounding box center [230, 222] width 185 height 10
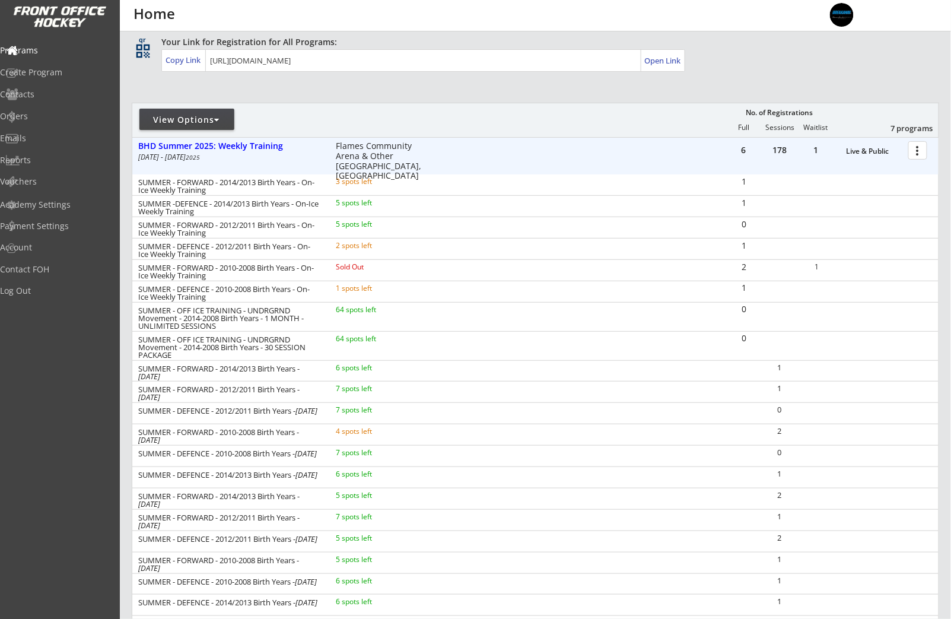
scroll to position [77, 0]
drag, startPoint x: 335, startPoint y: 225, endPoint x: 439, endPoint y: 260, distance: 109.4
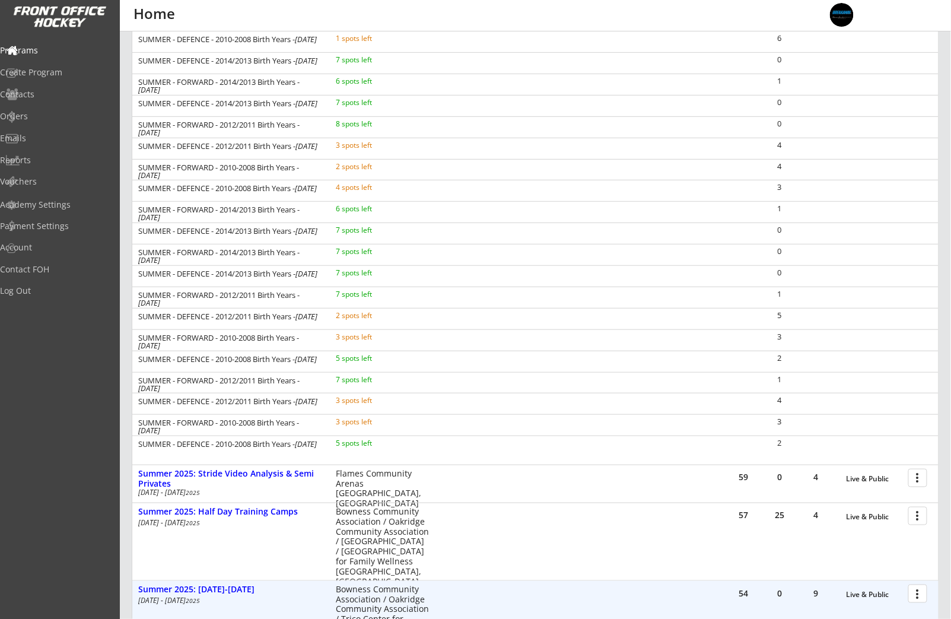
scroll to position [1576, 0]
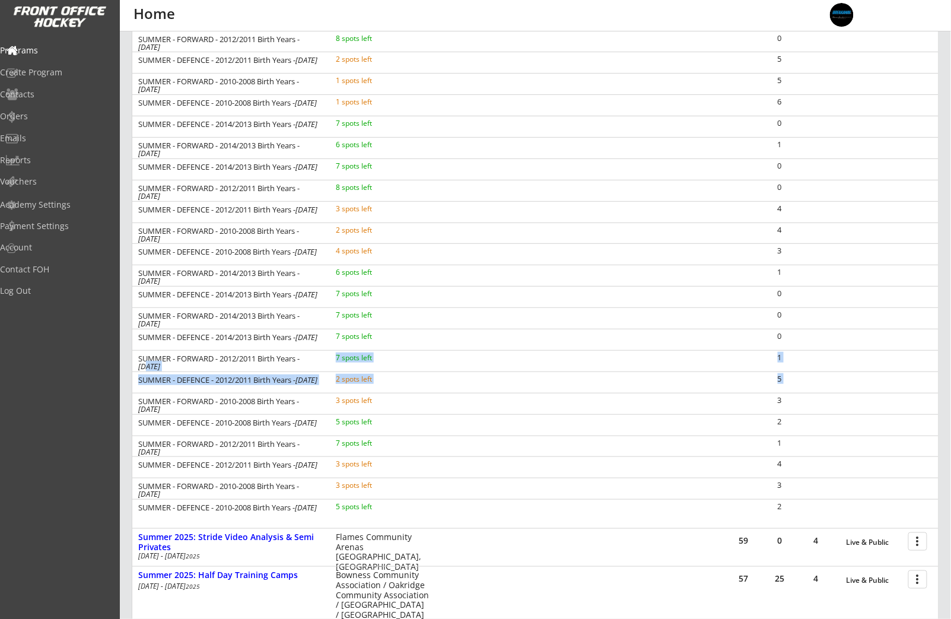
drag, startPoint x: 146, startPoint y: 364, endPoint x: 227, endPoint y: 394, distance: 86.9
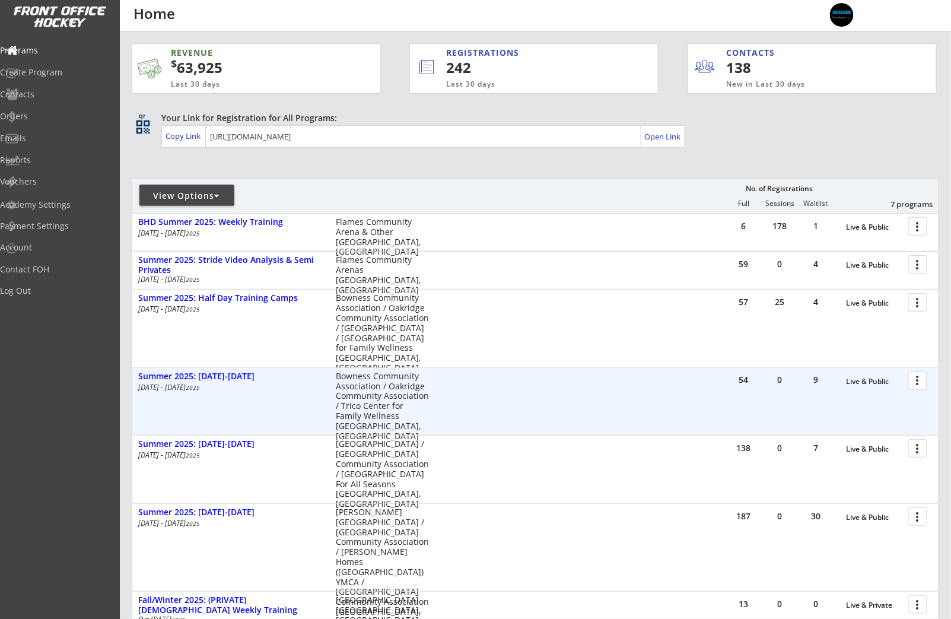
click at [920, 386] on div at bounding box center [919, 380] width 21 height 21
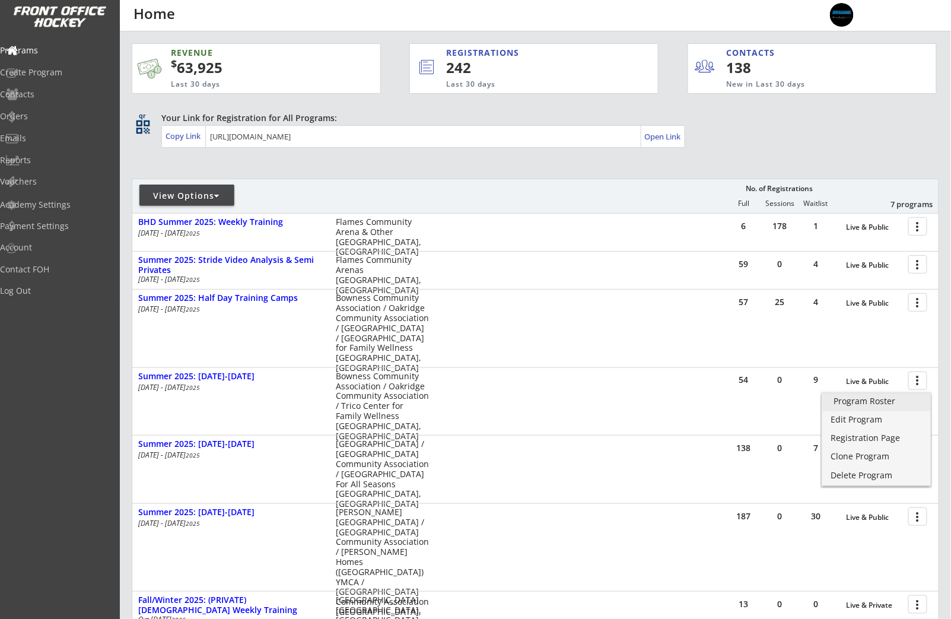
click at [900, 401] on div "Program Roster" at bounding box center [876, 401] width 85 height 8
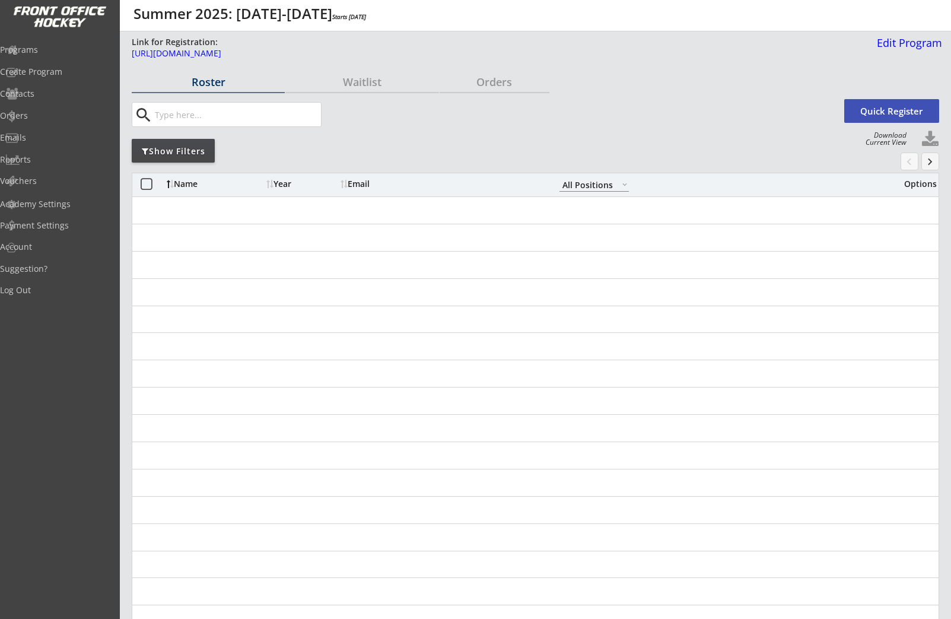
select select ""All Positions""
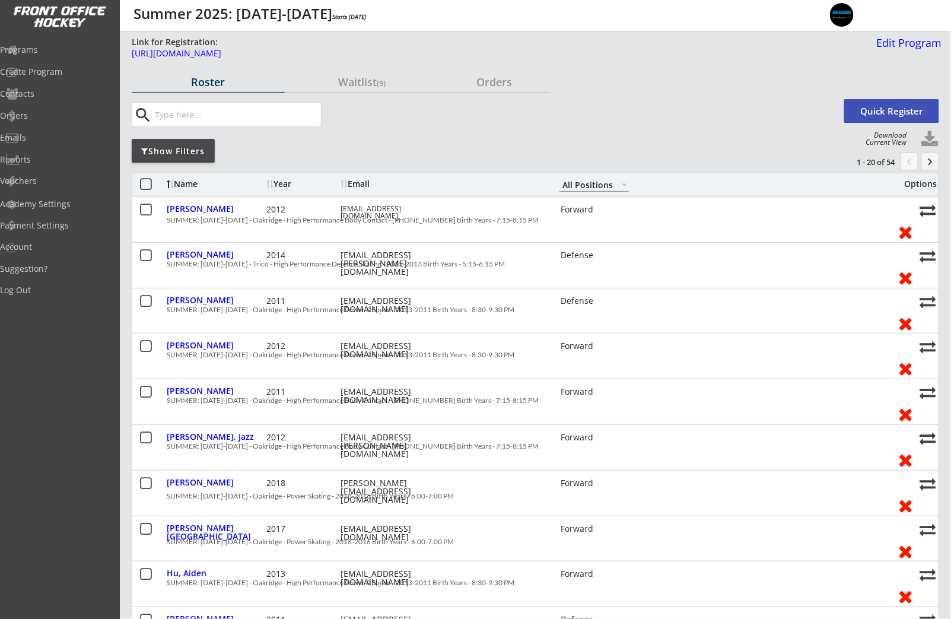
click at [198, 153] on div "Show Filters" at bounding box center [173, 151] width 83 height 12
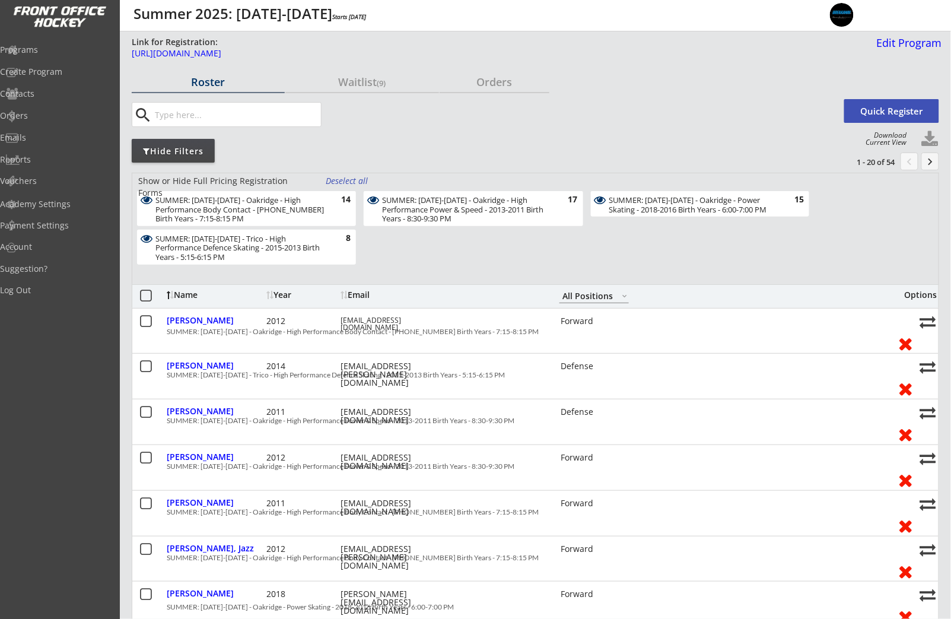
drag, startPoint x: 232, startPoint y: 249, endPoint x: 235, endPoint y: 224, distance: 25.8
click at [232, 249] on div "SUMMER: [DATE]-[DATE] - Trico - High Performance Defence Skating - 2015-2013 Bi…" at bounding box center [239, 248] width 168 height 28
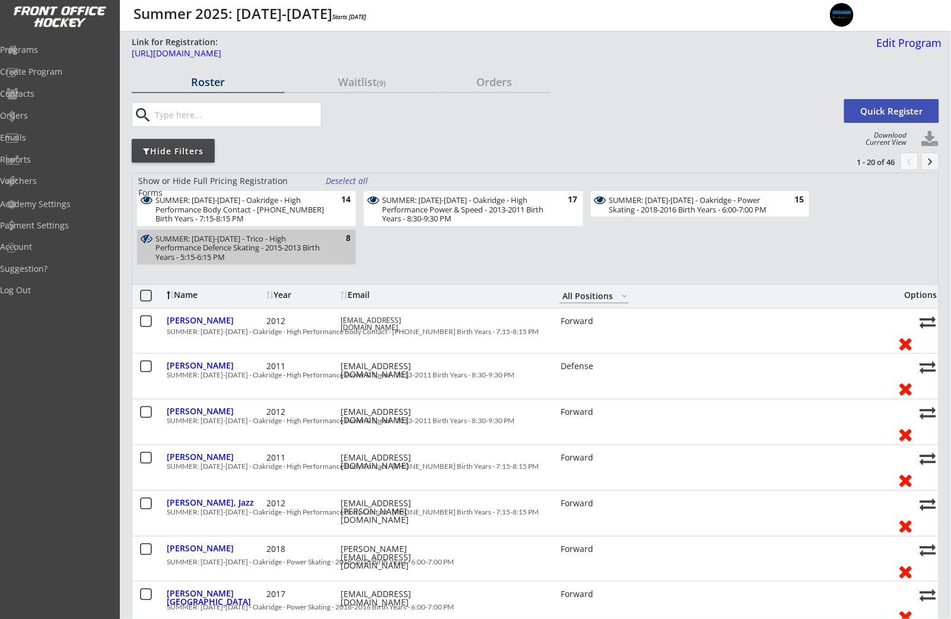
click at [252, 212] on div "SUMMER: [DATE]-[DATE] - Oakridge - High Performance Body Contact - [PHONE_NUMBE…" at bounding box center [239, 210] width 168 height 28
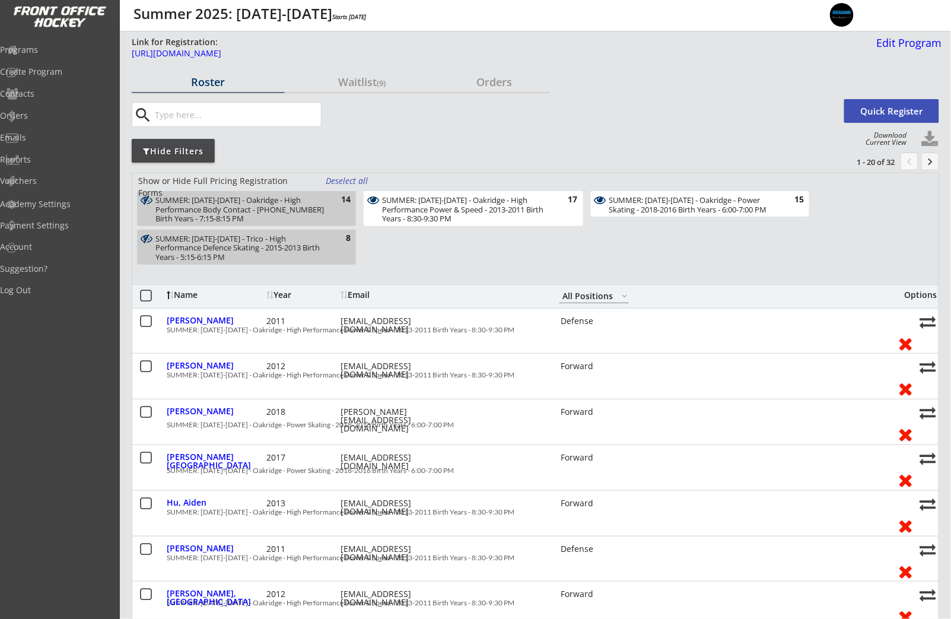
drag, startPoint x: 455, startPoint y: 222, endPoint x: 672, endPoint y: 215, distance: 217.2
click at [461, 222] on div "SUMMER: [DATE]-[DATE] - Oakridge - High Performance Power & Speed - 2013-2011 B…" at bounding box center [466, 210] width 168 height 28
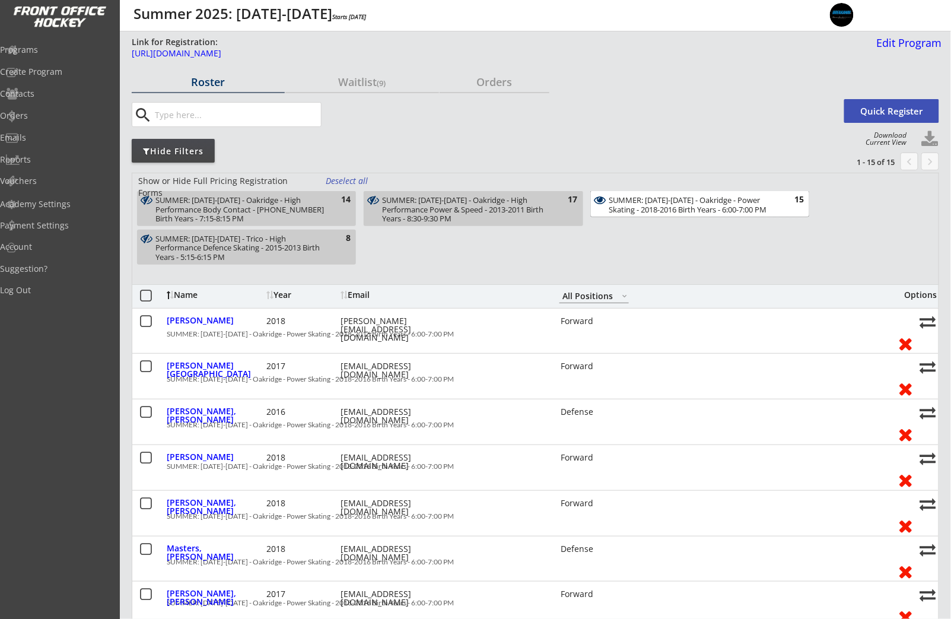
drag, startPoint x: 747, startPoint y: 206, endPoint x: 391, endPoint y: 222, distance: 356.2
click at [746, 207] on div "SUMMER: [DATE]-[DATE] - Oakridge - Power Skating - 2018-2016 Birth Years - 6:00…" at bounding box center [693, 205] width 168 height 18
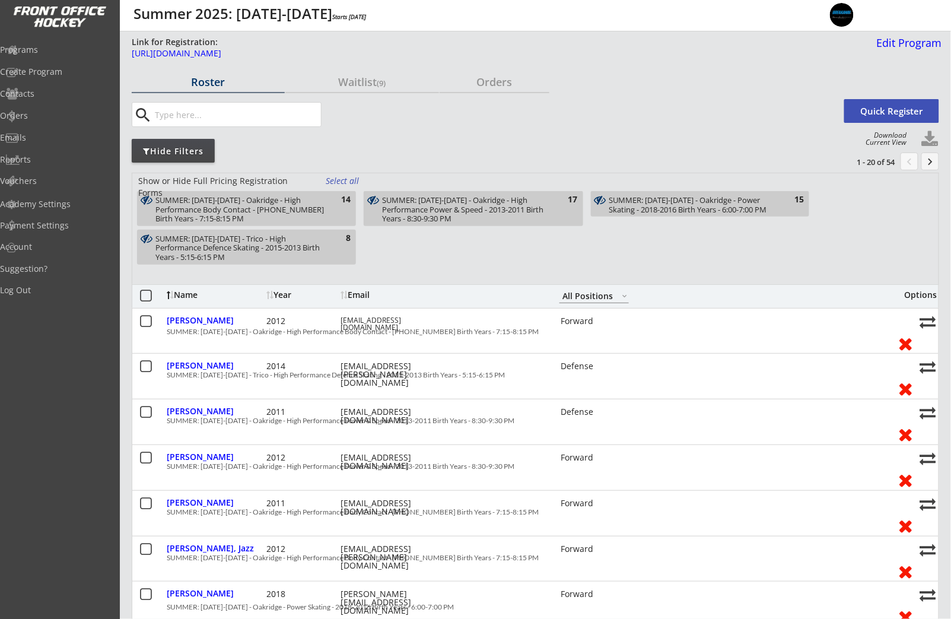
drag, startPoint x: 323, startPoint y: 240, endPoint x: 331, endPoint y: 249, distance: 12.2
click at [323, 240] on div "SUMMER: [DATE]-[DATE] - Trico - High Performance Defence Skating - 2015-2013 Bi…" at bounding box center [239, 248] width 168 height 28
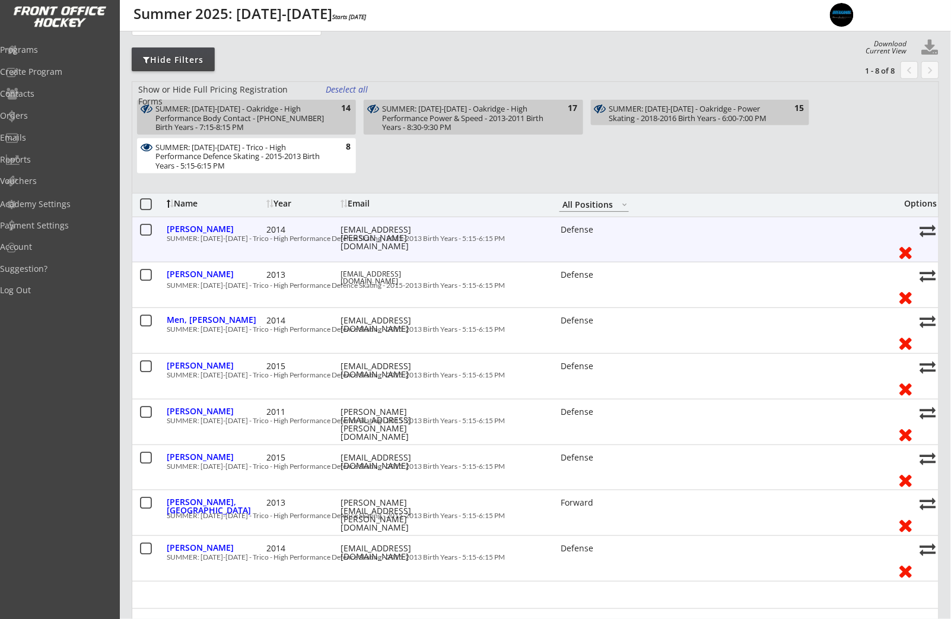
scroll to position [104, 0]
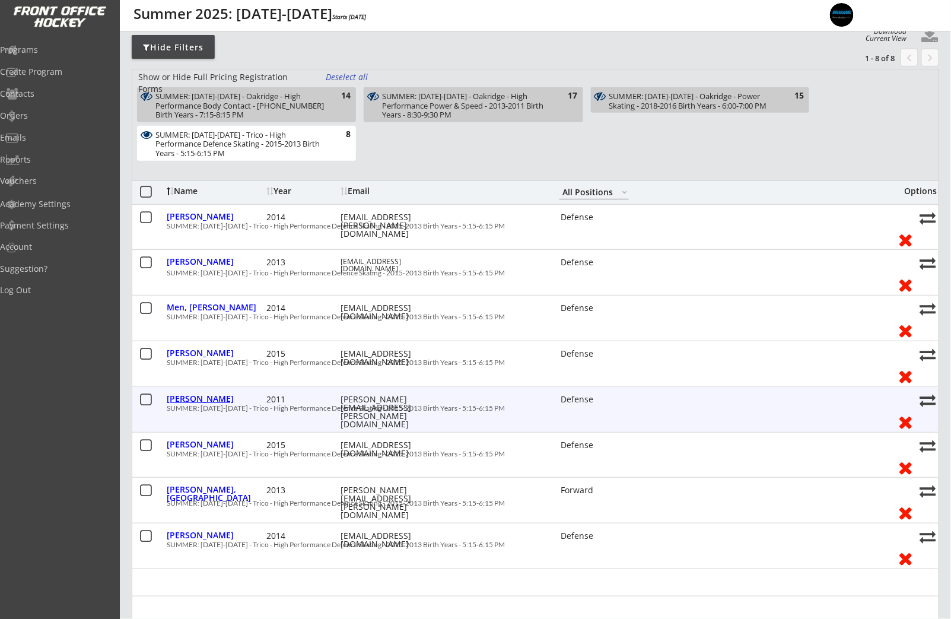
click at [226, 398] on div "[PERSON_NAME]" at bounding box center [215, 398] width 97 height 8
select select ""Defense""
select select ""Adult M""
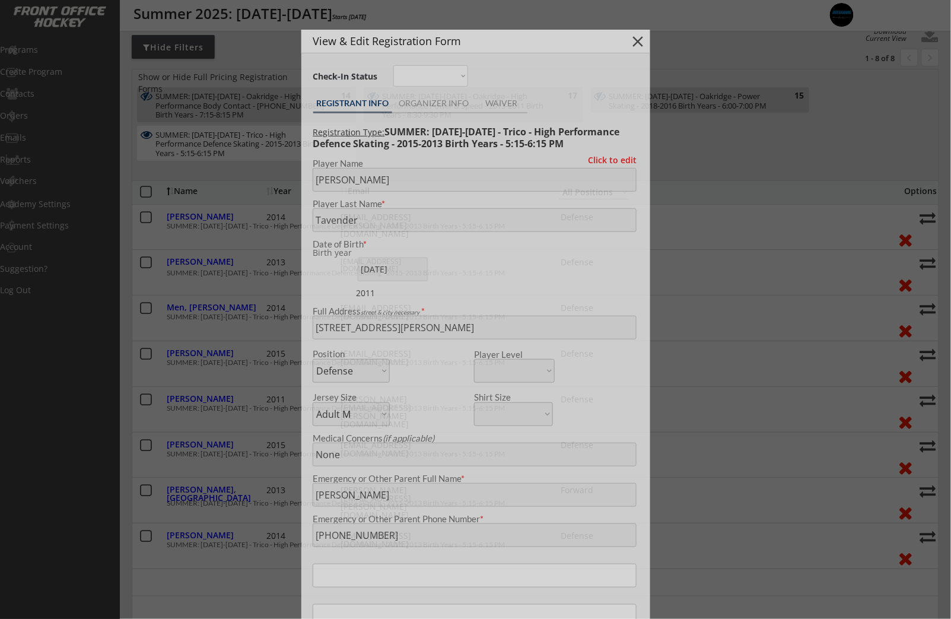
type input "[DEMOGRAPHIC_DATA]"
type input "Glenlake Hawks Minor Hockey Club"
type input "U15"
type input "Division 1"
select select ""Glenlake Hawks Minor Hockey Club""
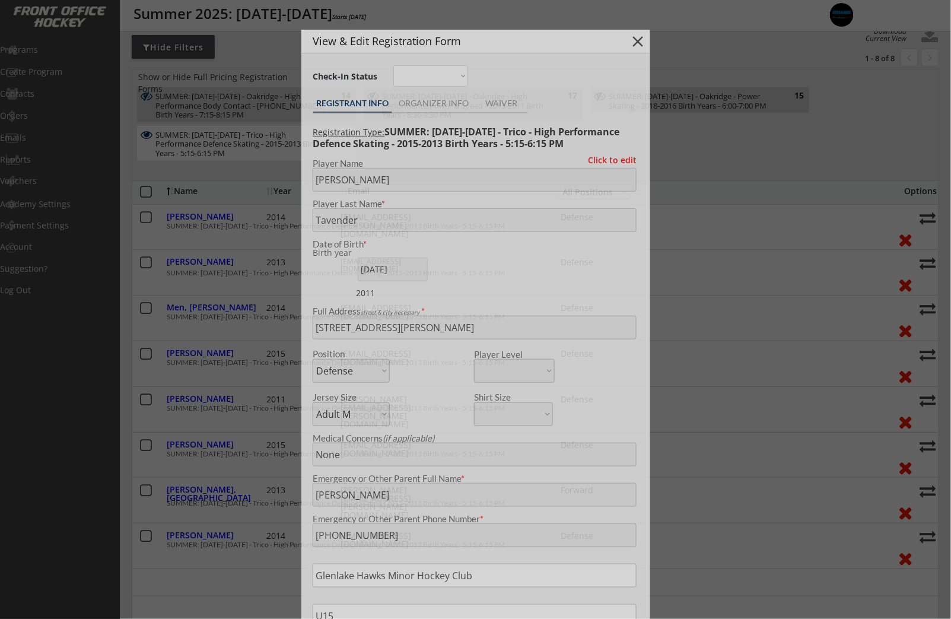
select select ""U15""
select select ""Division 1""
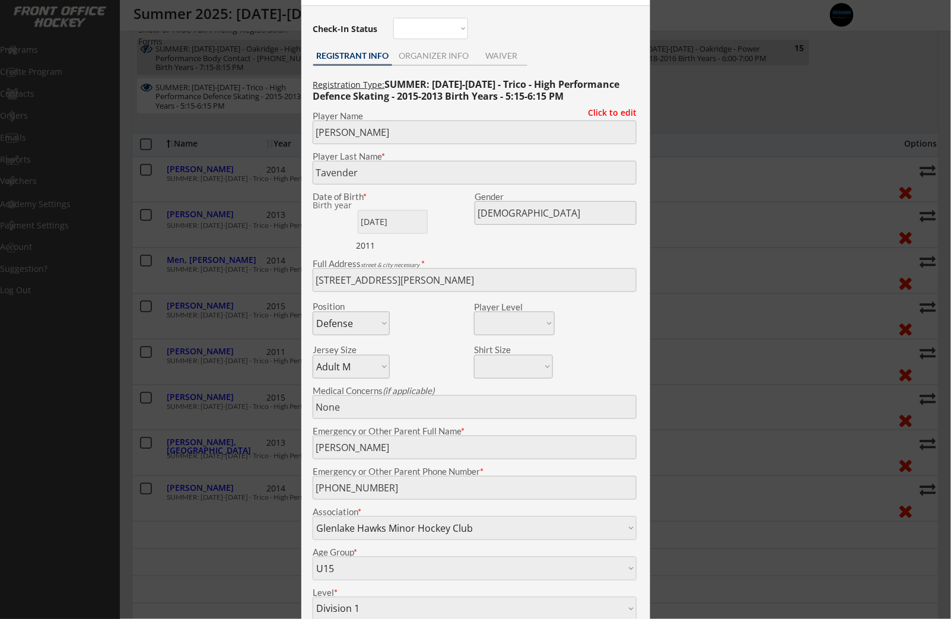
scroll to position [0, 0]
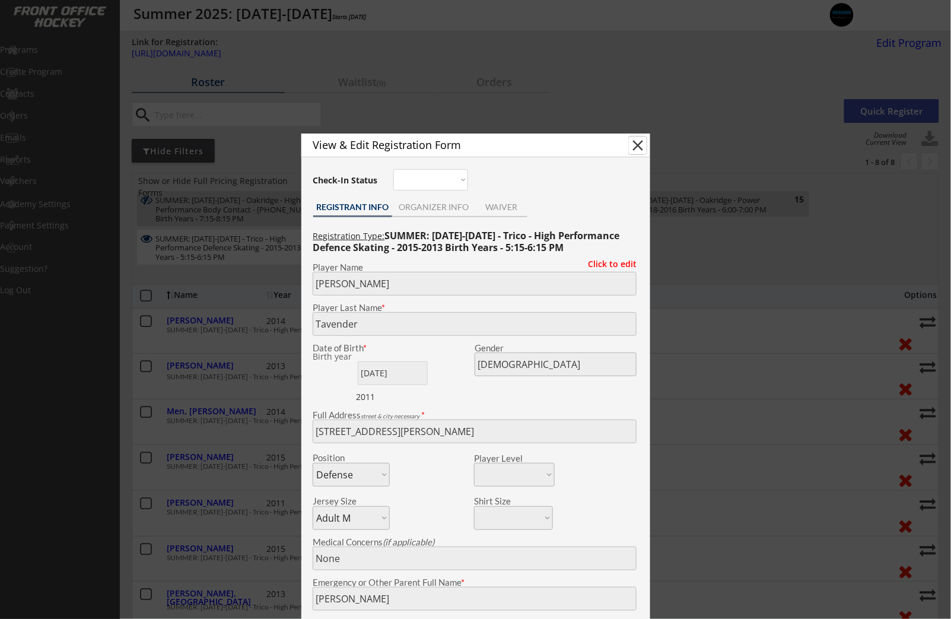
click at [640, 141] on button "close" at bounding box center [638, 145] width 18 height 18
select select ""PLACEHOLDER_1427118222253""
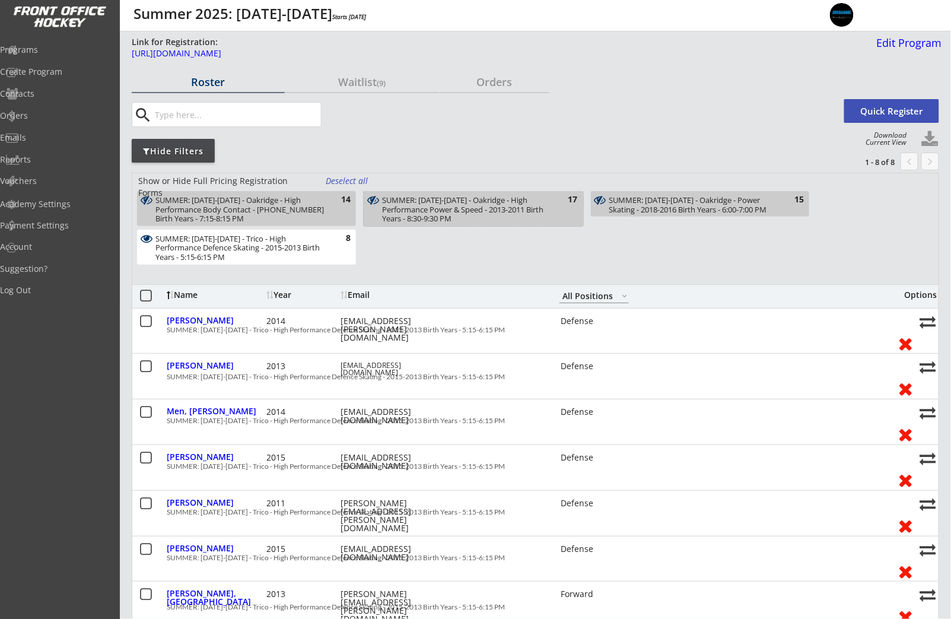
click at [413, 205] on div "SUMMER: [DATE]-[DATE] - Oakridge - High Performance Power & Speed - 2013-2011 B…" at bounding box center [466, 210] width 168 height 28
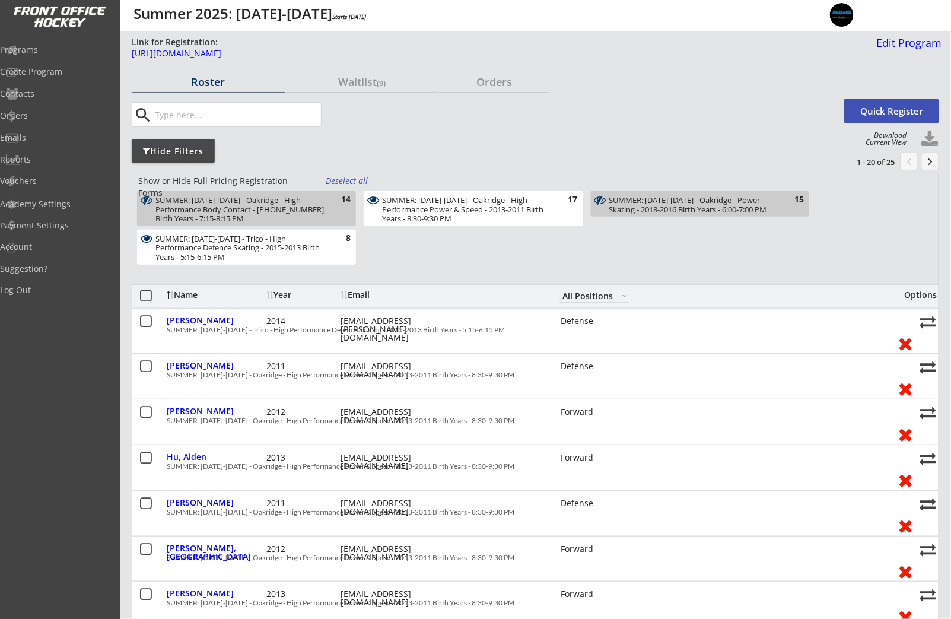
click at [317, 241] on div "SUMMER: [DATE]-[DATE] - Trico - High Performance Defence Skating - 2015-2013 Bi…" at bounding box center [239, 248] width 168 height 28
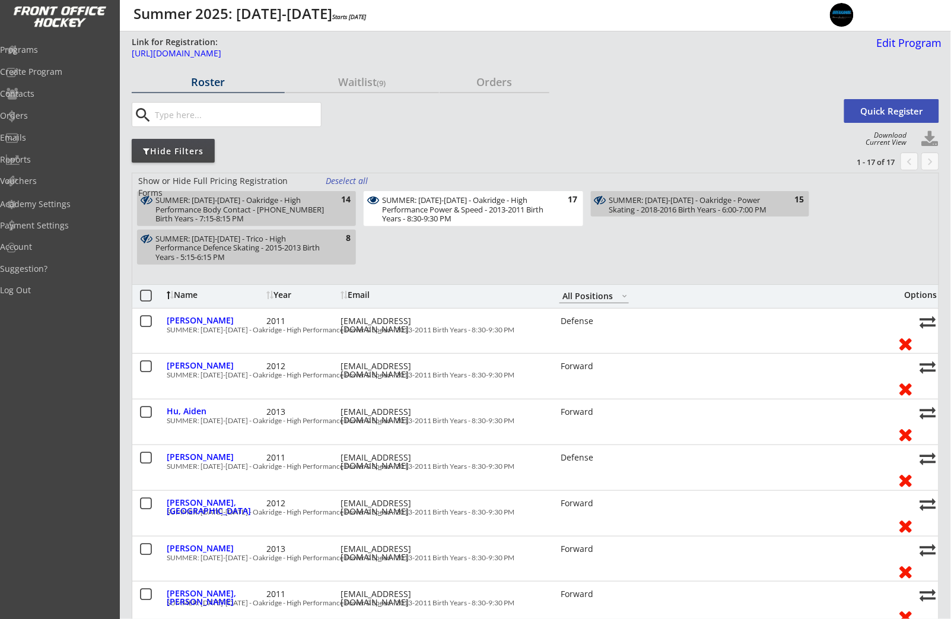
click at [317, 212] on div "SUMMER: [DATE]-[DATE] - Oakridge - High Performance Body Contact - [PHONE_NUMBE…" at bounding box center [239, 210] width 168 height 28
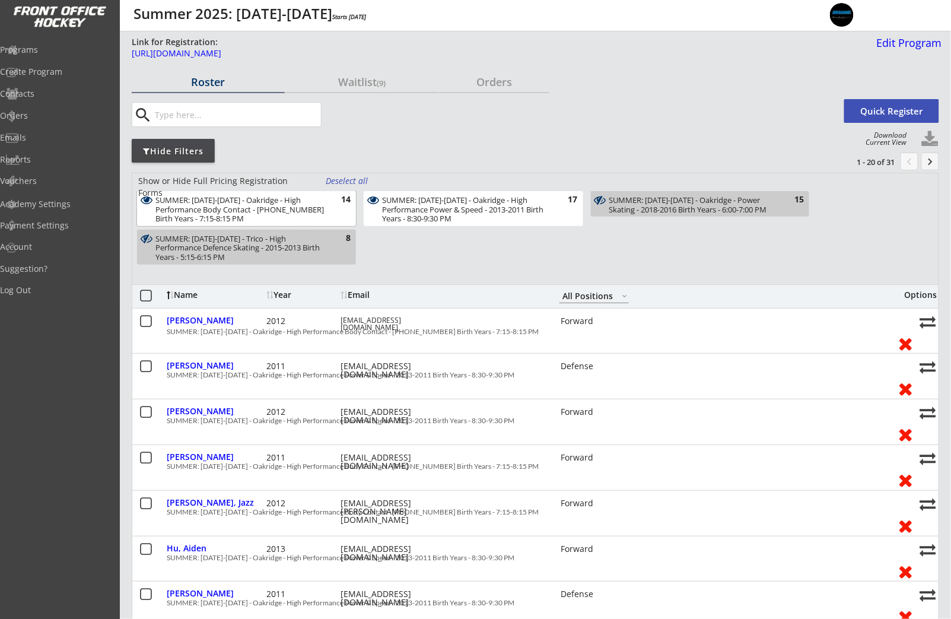
drag, startPoint x: 313, startPoint y: 210, endPoint x: 394, endPoint y: 217, distance: 82.2
click at [314, 209] on div "SUMMER: [DATE]-[DATE] - Oakridge - High Performance Body Contact - [PHONE_NUMBE…" at bounding box center [239, 210] width 168 height 28
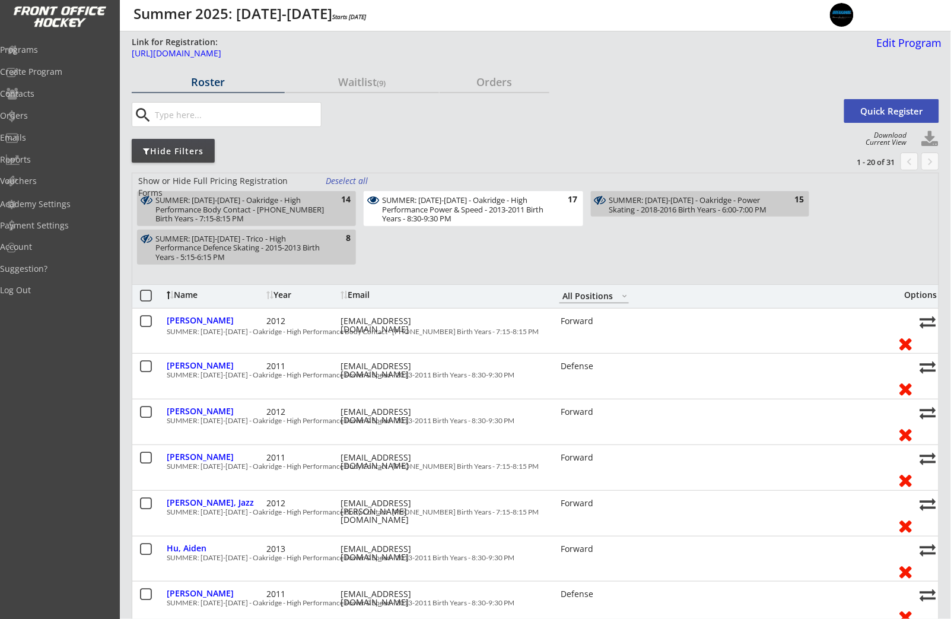
drag, startPoint x: 458, startPoint y: 218, endPoint x: 435, endPoint y: 222, distance: 23.4
click at [458, 218] on div "SUMMER: [DATE]-[DATE] - Oakridge - High Performance Power & Speed - 2013-2011 B…" at bounding box center [466, 210] width 168 height 28
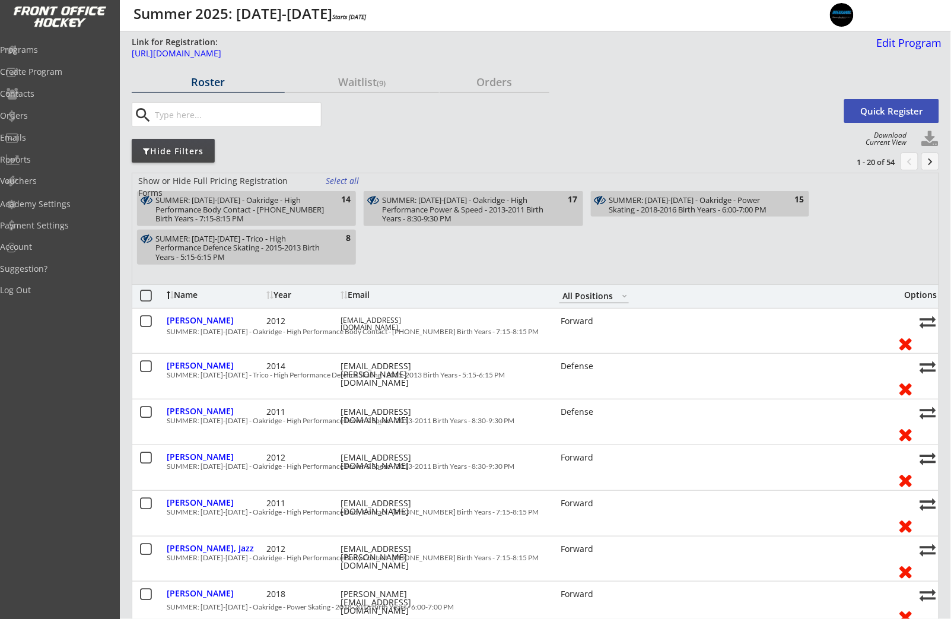
click at [348, 247] on div "SUMMER: [DATE]-[DATE] - Trico - High Performance Defence Skating - 2015-2013 Bi…" at bounding box center [246, 247] width 219 height 35
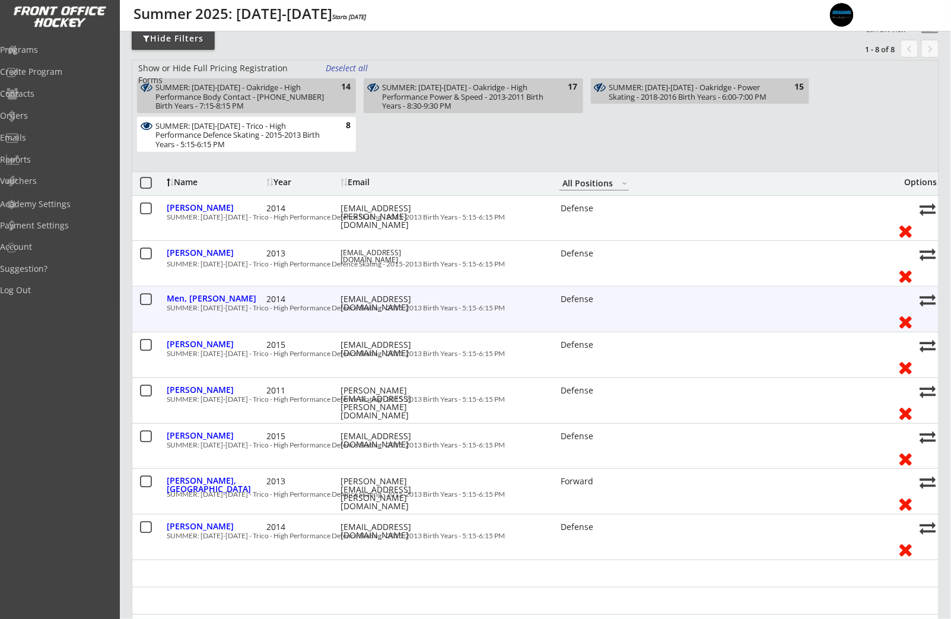
scroll to position [113, 0]
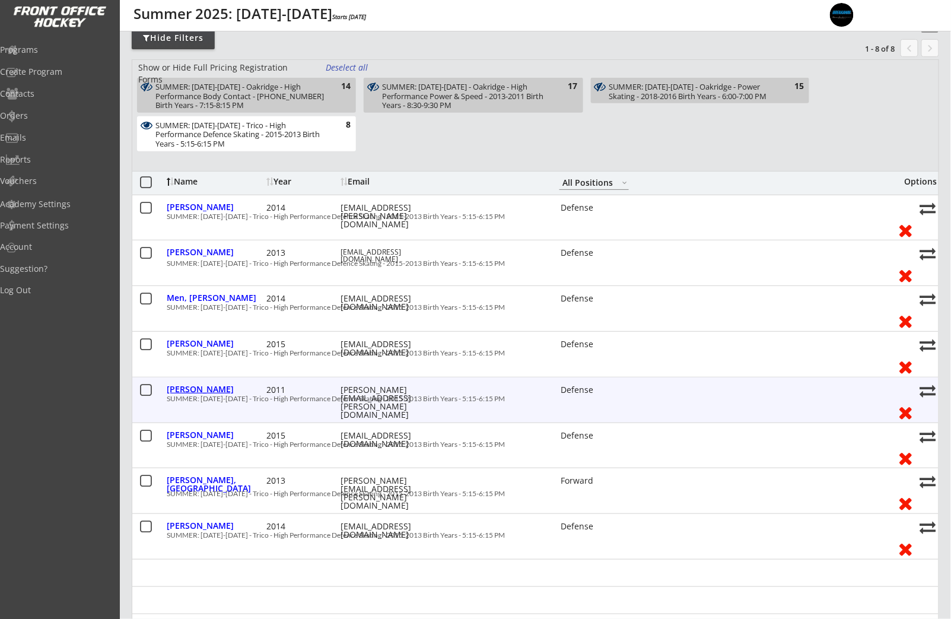
click at [213, 389] on div "[PERSON_NAME]" at bounding box center [215, 389] width 97 height 8
type input "[PERSON_NAME]"
type input "Tavender"
type input "[DATE]"
type input "[DEMOGRAPHIC_DATA]"
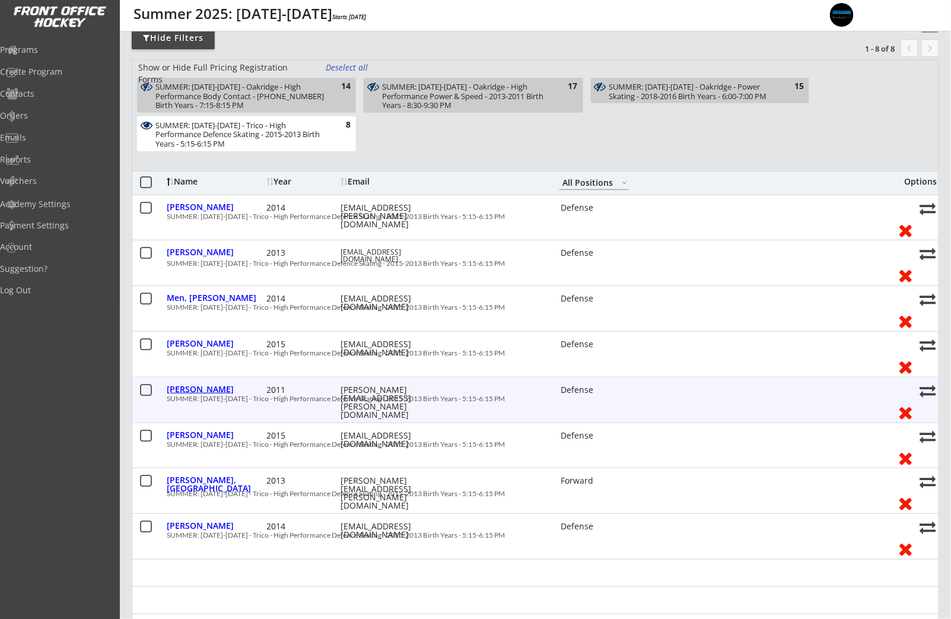
type input "[STREET_ADDRESS][PERSON_NAME]"
select select ""Defense""
select select ""Adult M""
type input "None"
type input "[PERSON_NAME]"
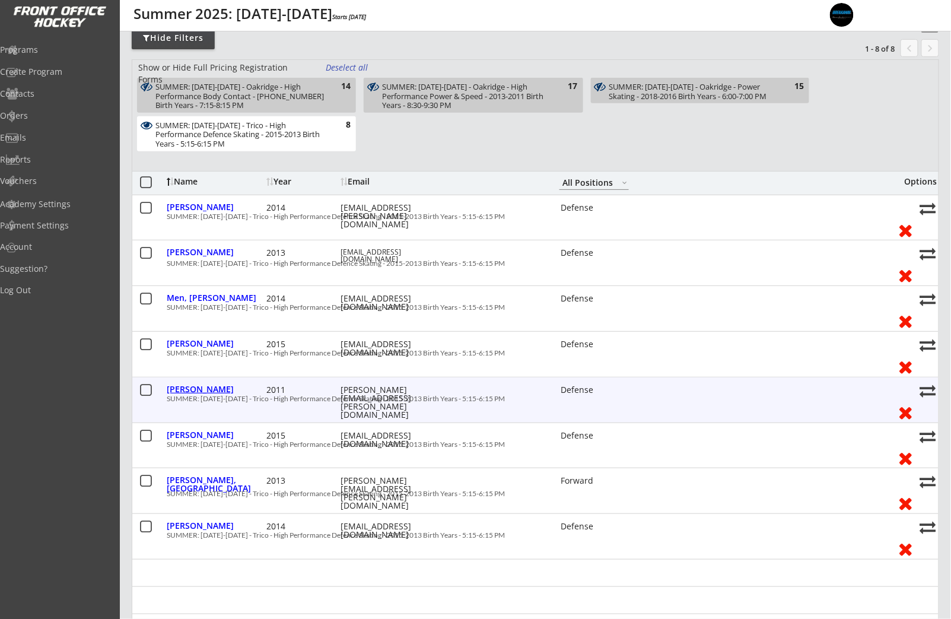
type input "[PHONE_NUMBER]"
type input "Glenlake Hawks Minor Hockey Club"
select select ""Glenlake Hawks Minor Hockey Club""
type input "U15"
select select ""U15""
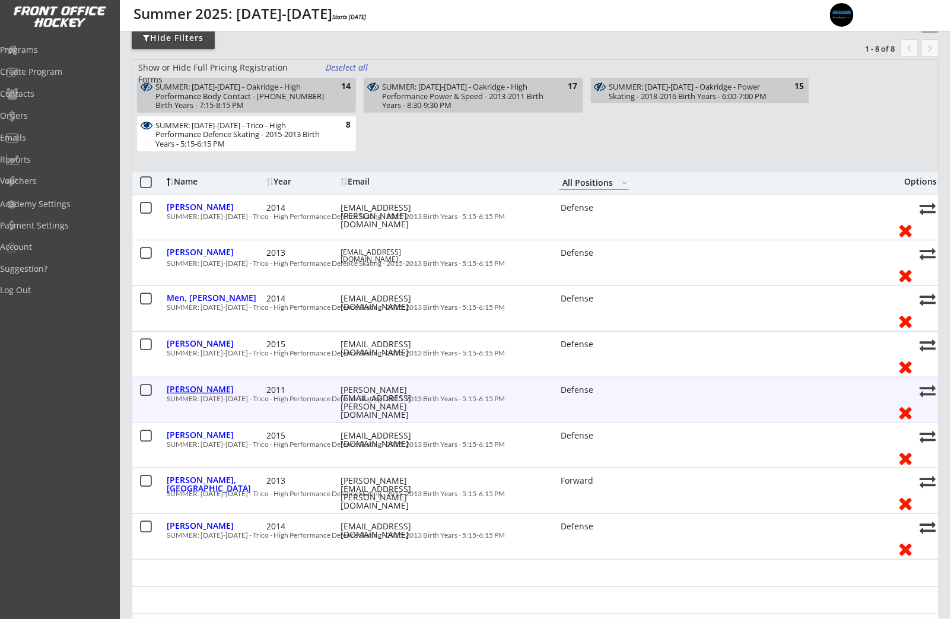
type input "Division 1"
select select ""Division 1""
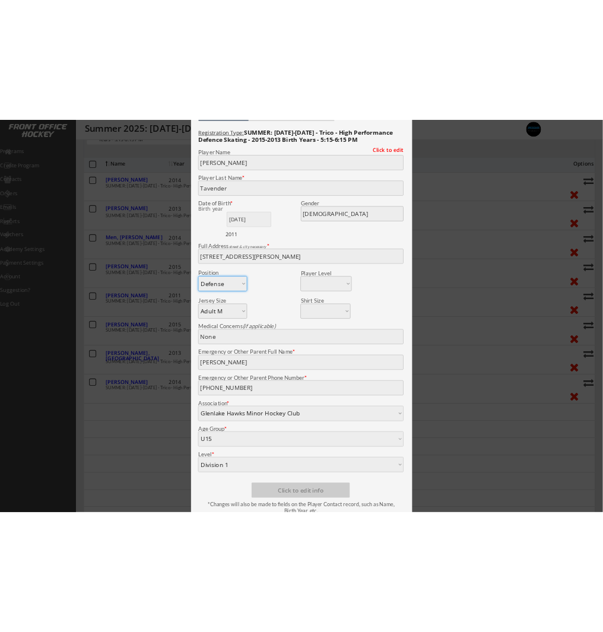
scroll to position [226, 0]
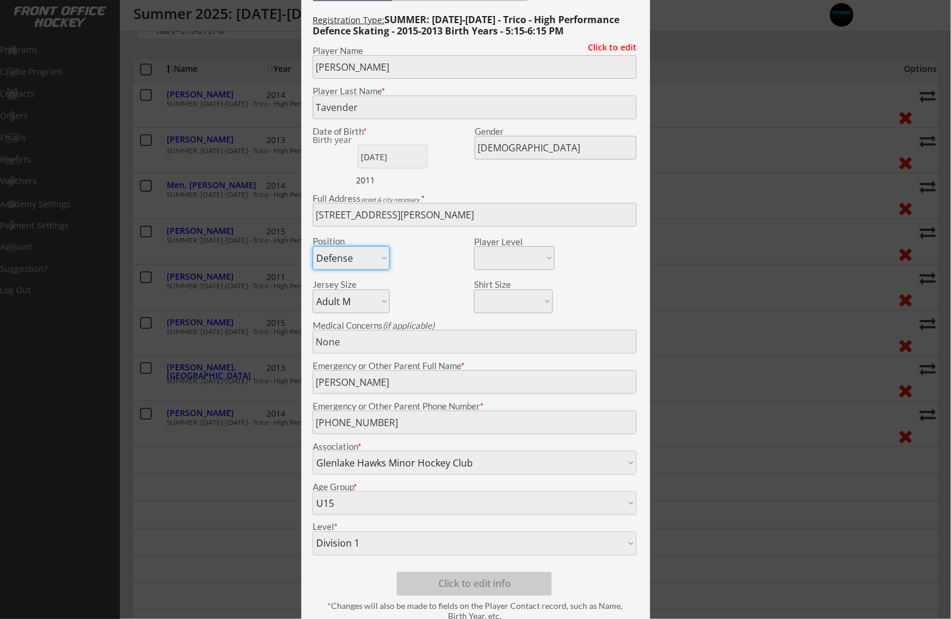
click at [776, 18] on div at bounding box center [475, 309] width 951 height 619
